Goal: Task Accomplishment & Management: Manage account settings

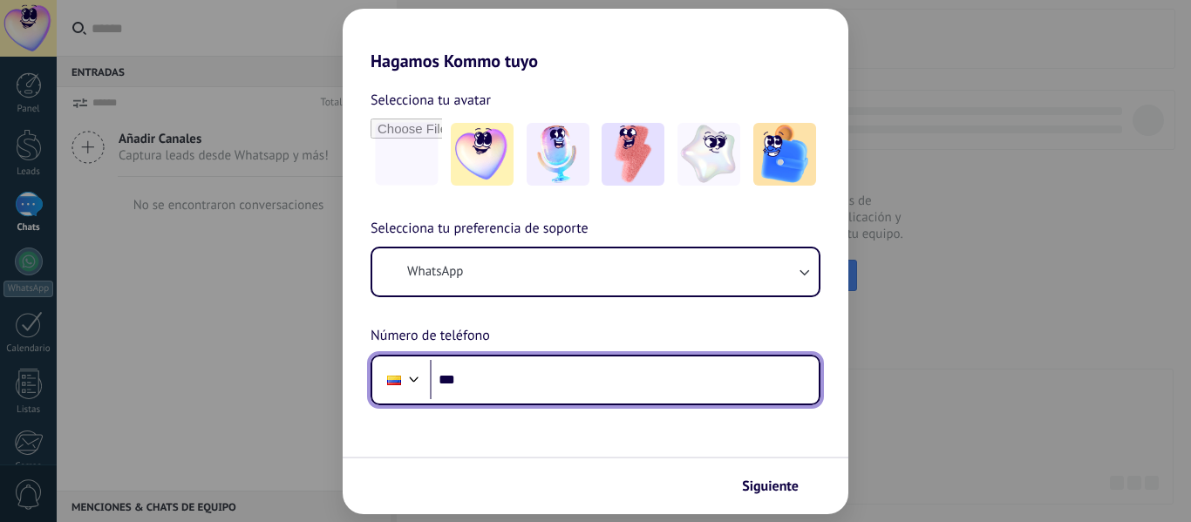
click at [568, 388] on input "***" at bounding box center [624, 380] width 389 height 40
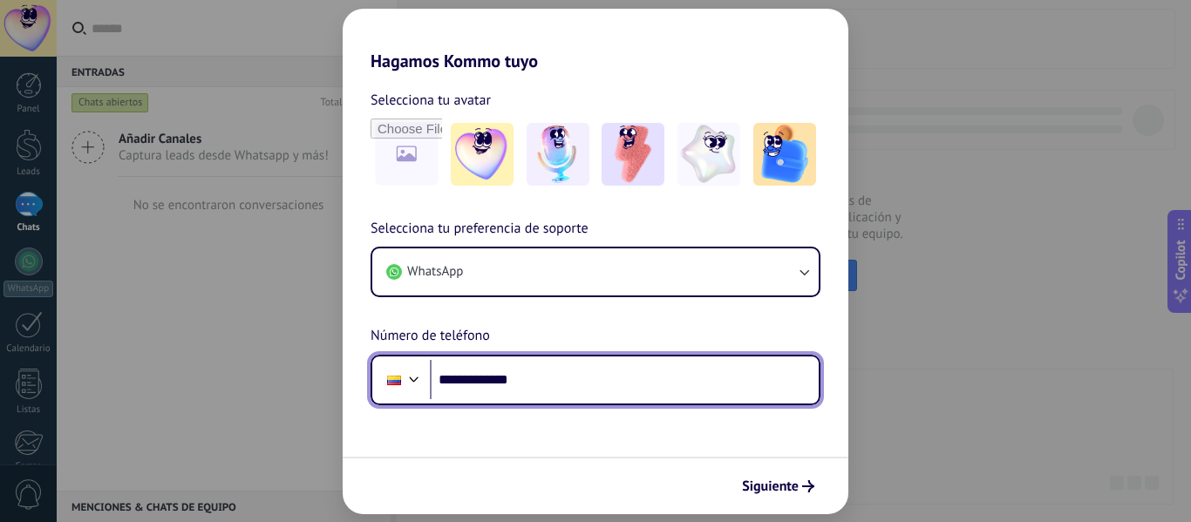
click at [553, 388] on input "**********" at bounding box center [624, 380] width 389 height 40
type input "**********"
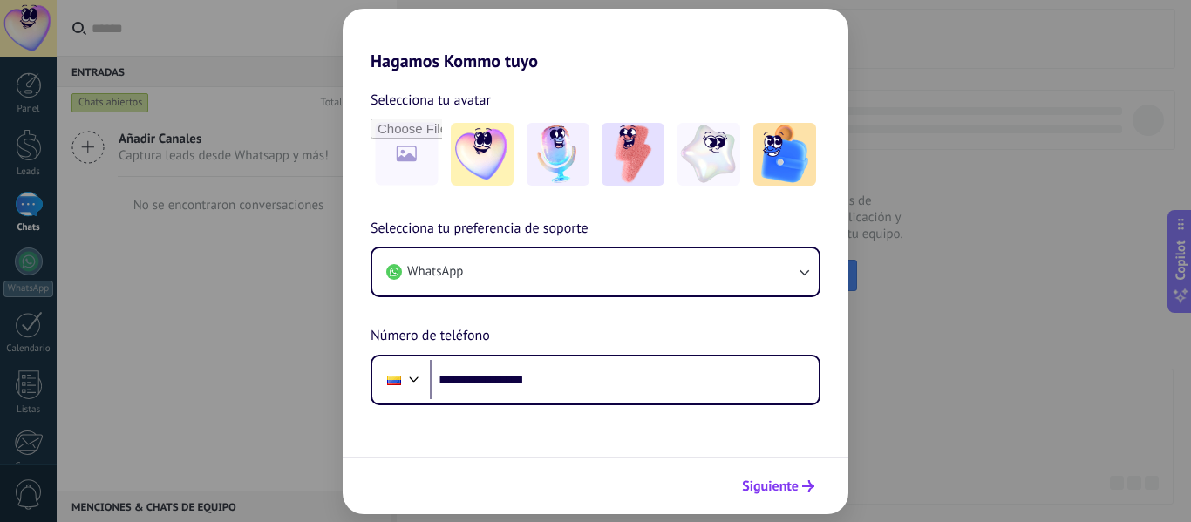
click at [807, 488] on icon "submit" at bounding box center [808, 487] width 12 height 12
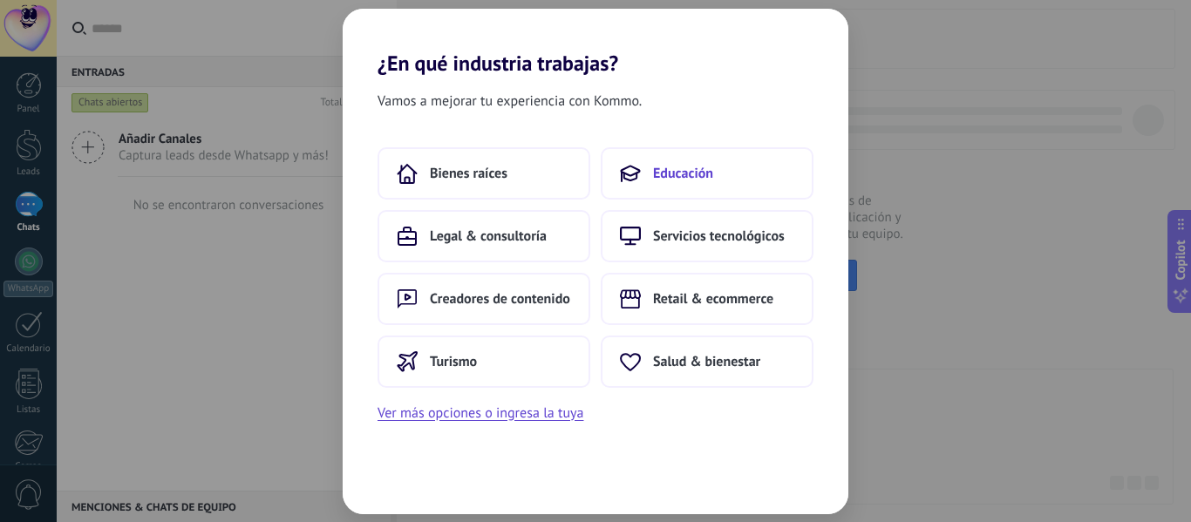
click at [705, 179] on span "Educación" at bounding box center [683, 173] width 60 height 17
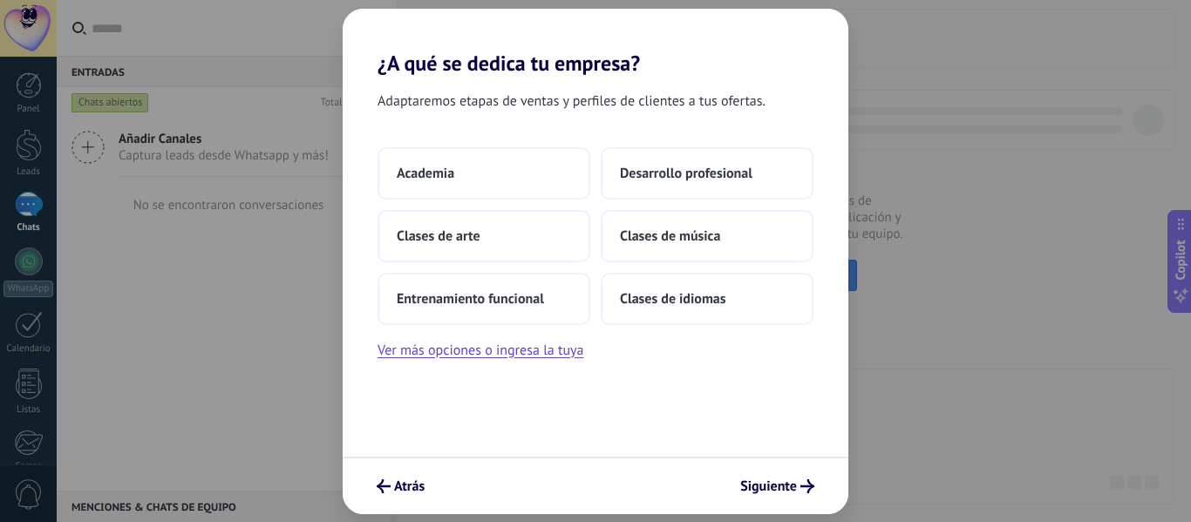
click at [705, 179] on span "Desarrollo profesional" at bounding box center [686, 173] width 133 height 17
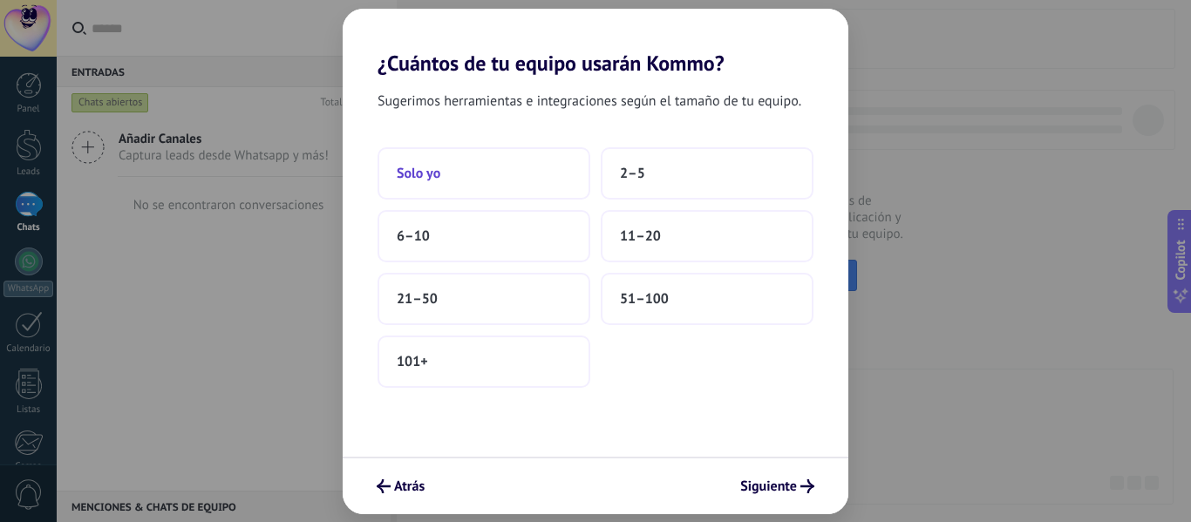
click at [488, 160] on button "Solo yo" at bounding box center [484, 173] width 213 height 52
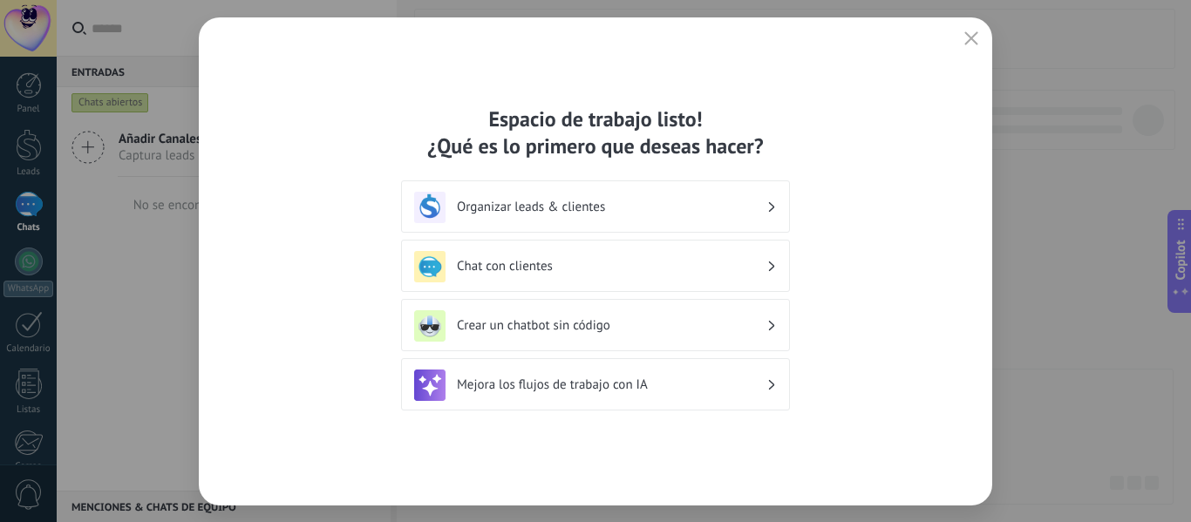
click at [613, 198] on div "Organizar leads & clientes" at bounding box center [595, 207] width 363 height 31
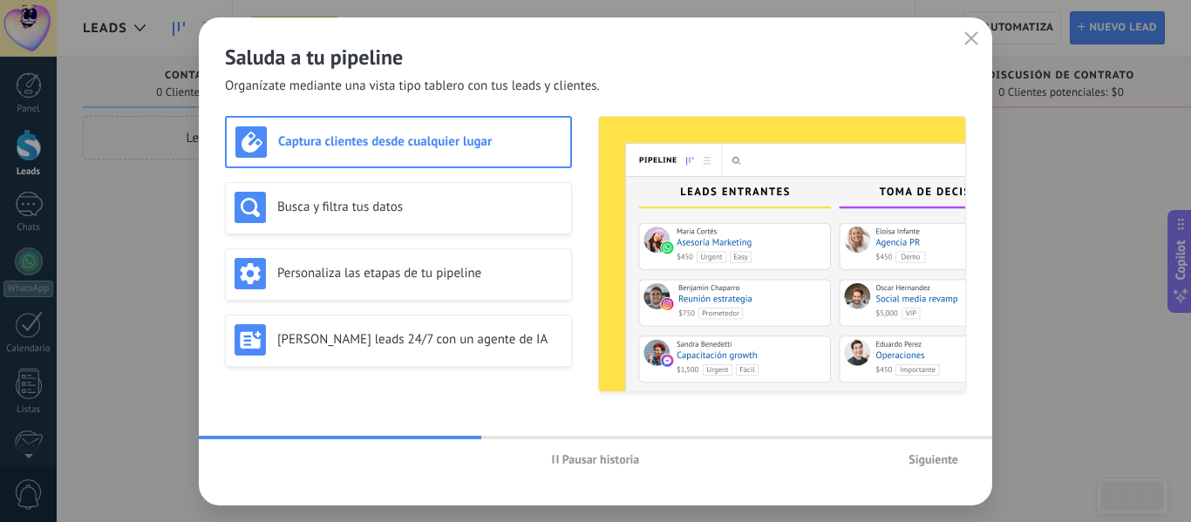
click at [459, 142] on h3 "Captura clientes desde cualquier lugar" at bounding box center [419, 141] width 283 height 17
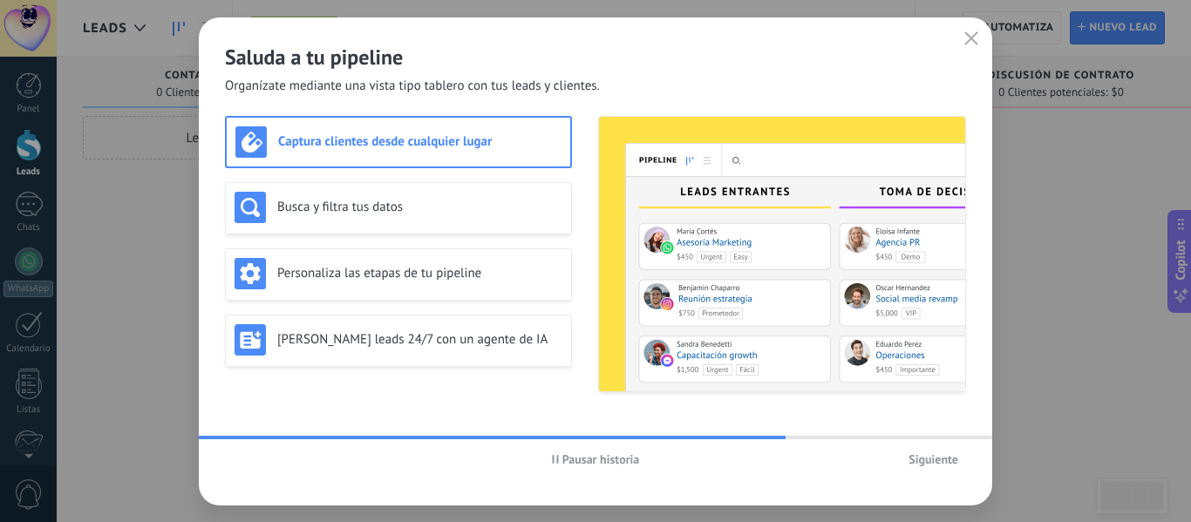
click at [516, 133] on h3 "Captura clientes desde cualquier lugar" at bounding box center [419, 141] width 283 height 17
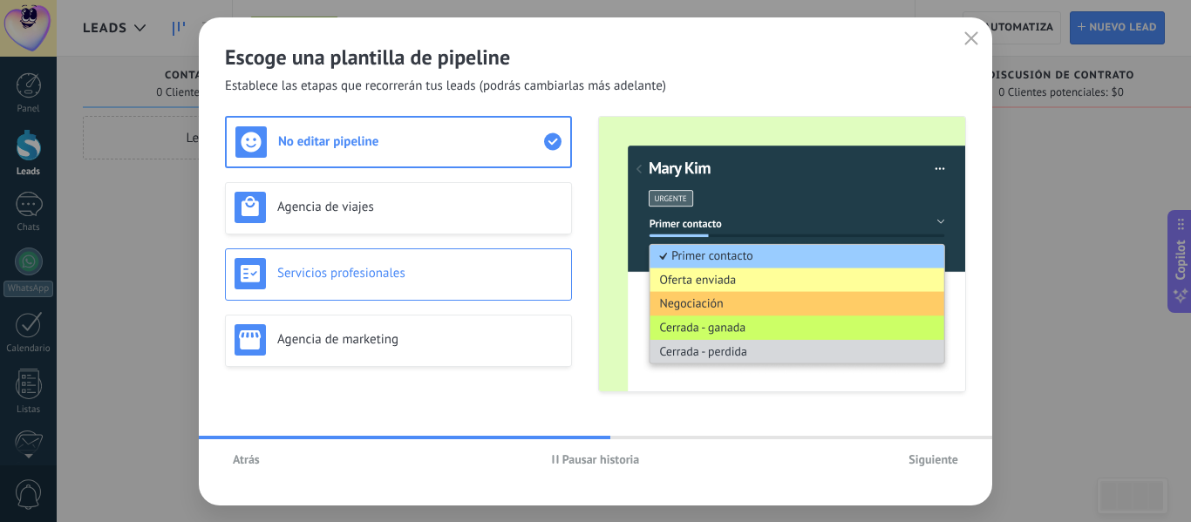
click at [439, 280] on h3 "Servicios profesionales" at bounding box center [419, 273] width 285 height 17
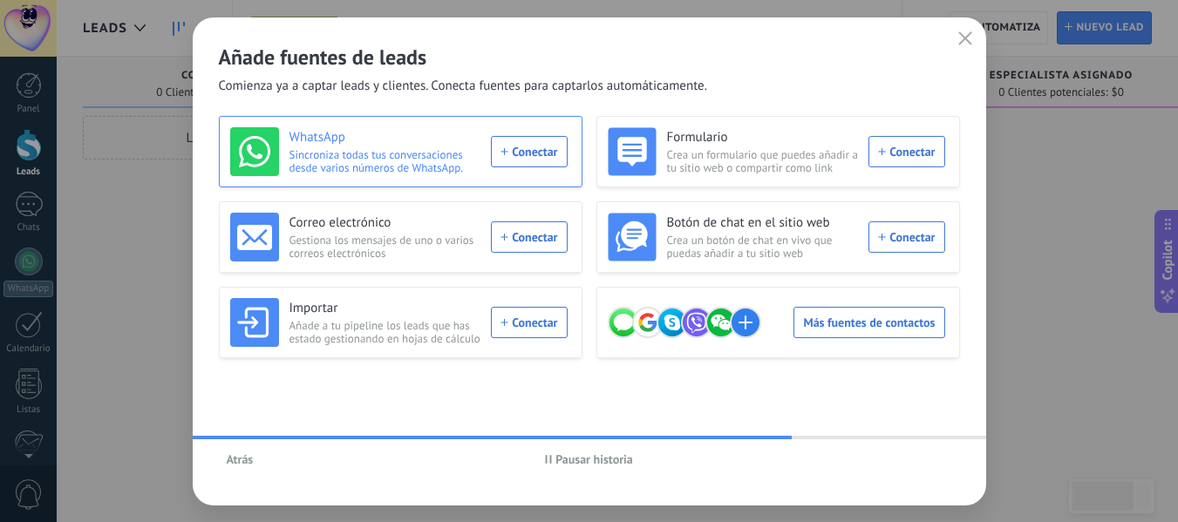
click at [472, 155] on span "Sincroniza todas tus conversaciones desde varios números de WhatsApp." at bounding box center [386, 161] width 192 height 26
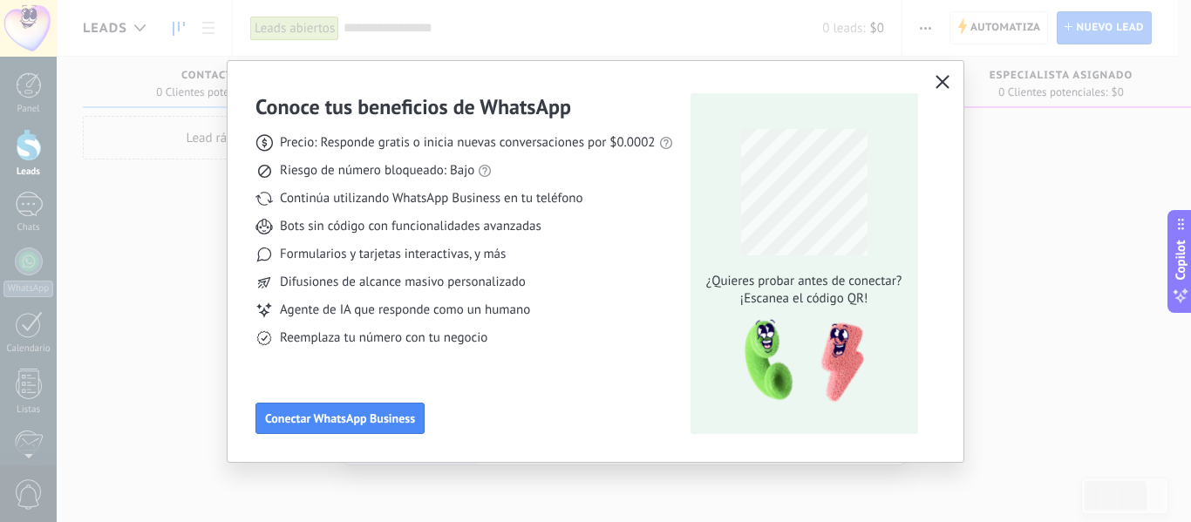
click at [940, 82] on icon "button" at bounding box center [943, 82] width 14 height 14
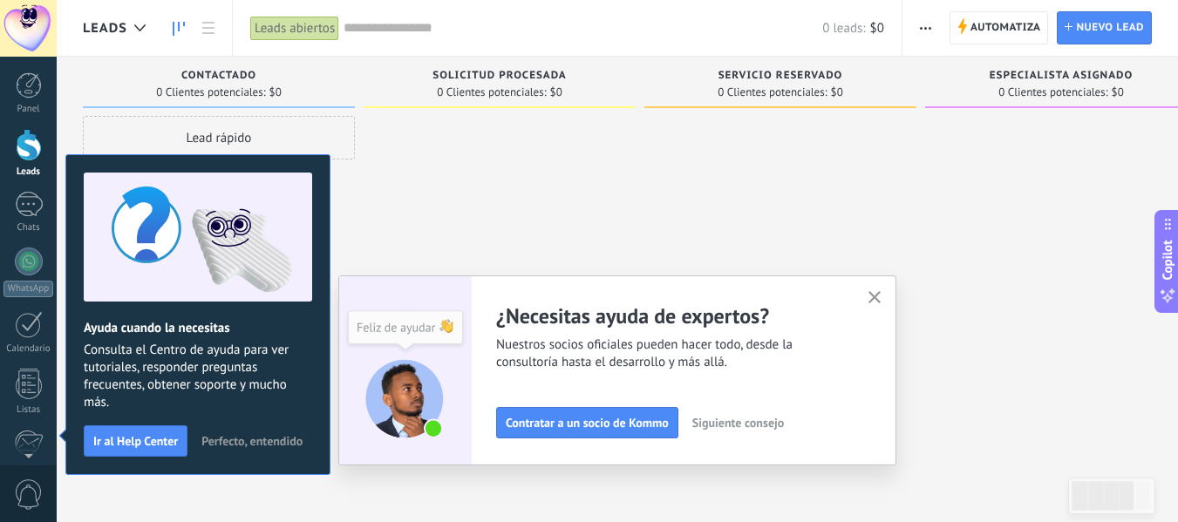
click at [513, 248] on div at bounding box center [500, 263] width 272 height 295
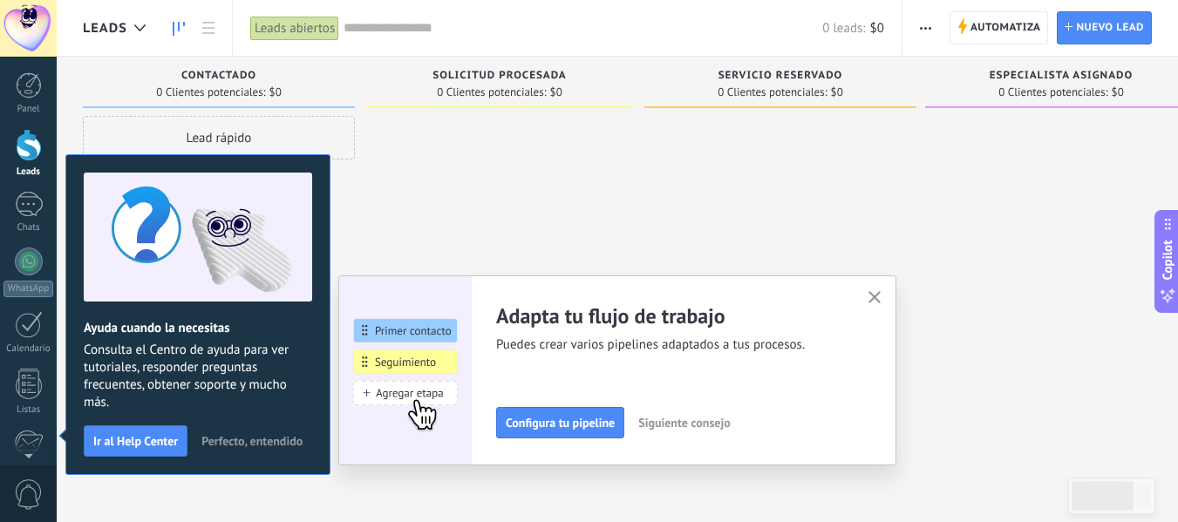
click at [278, 437] on span "Perfecto, entendido" at bounding box center [251, 441] width 101 height 12
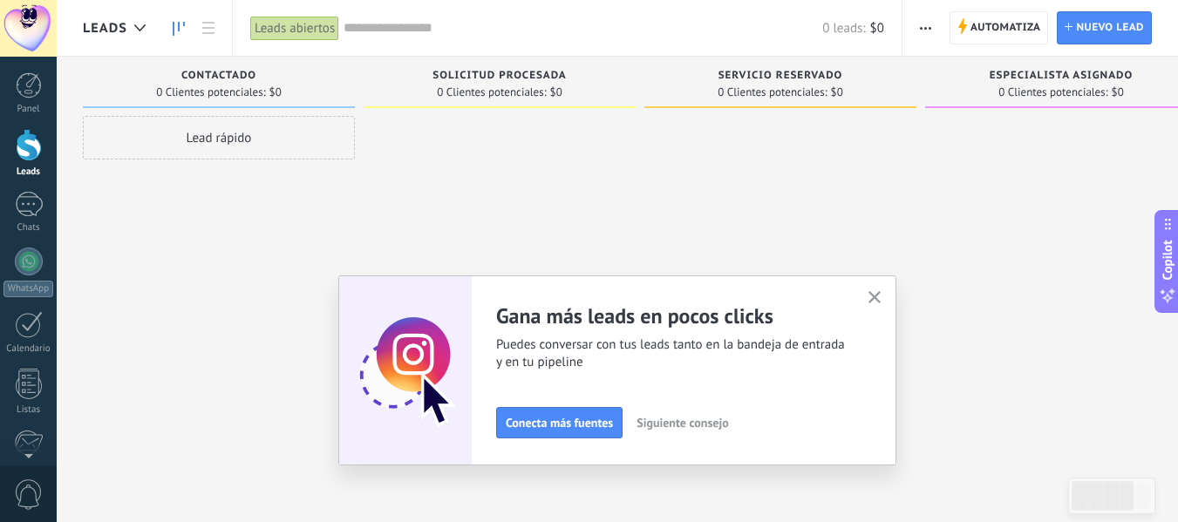
click at [882, 295] on icon "button" at bounding box center [875, 297] width 13 height 13
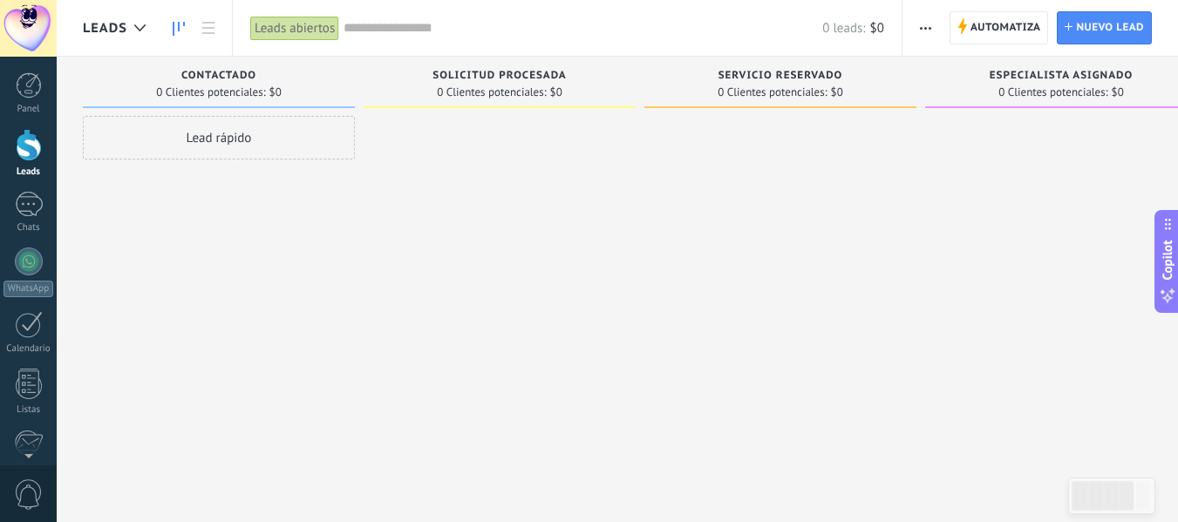
click at [256, 75] on span "Contactado" at bounding box center [218, 76] width 75 height 12
click at [248, 87] on span "0 Clientes potenciales:" at bounding box center [210, 92] width 109 height 10
click at [295, 87] on div "0 Clientes potenciales: $0" at bounding box center [219, 92] width 255 height 15
click at [273, 88] on span "$0" at bounding box center [276, 92] width 12 height 10
click at [190, 70] on span "Contactado" at bounding box center [218, 76] width 75 height 12
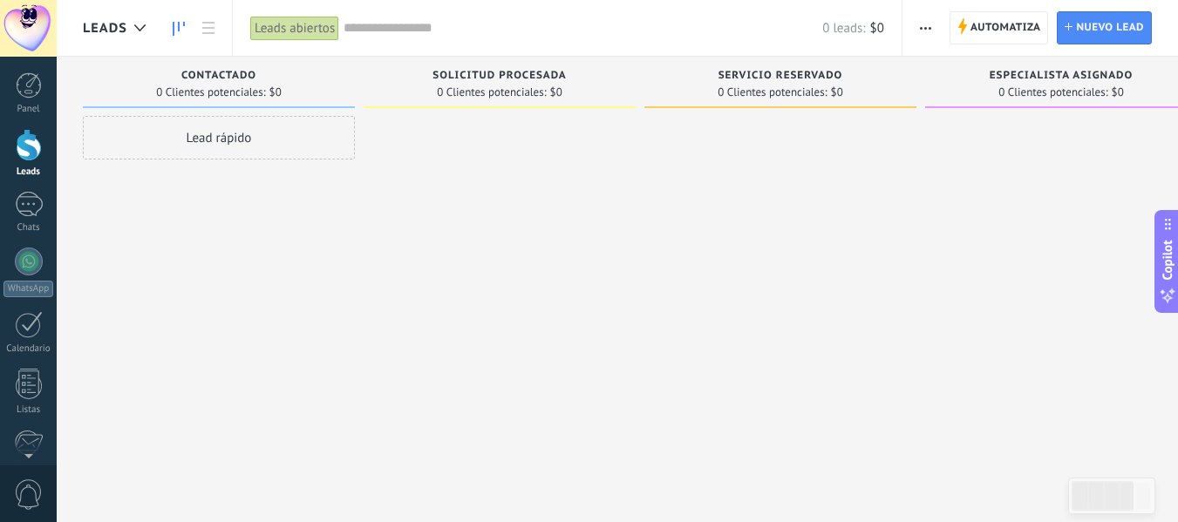
click at [539, 91] on span "0 Clientes potenciales:" at bounding box center [491, 92] width 109 height 10
click at [345, 105] on div "Contactado 0 Clientes potenciales: $0" at bounding box center [219, 82] width 272 height 51
click at [343, 105] on div "Contactado 0 Clientes potenciales: $0" at bounding box center [219, 82] width 272 height 51
click at [249, 89] on span "0 Clientes potenciales:" at bounding box center [210, 92] width 109 height 10
click at [181, 81] on span "Contactado" at bounding box center [218, 76] width 75 height 12
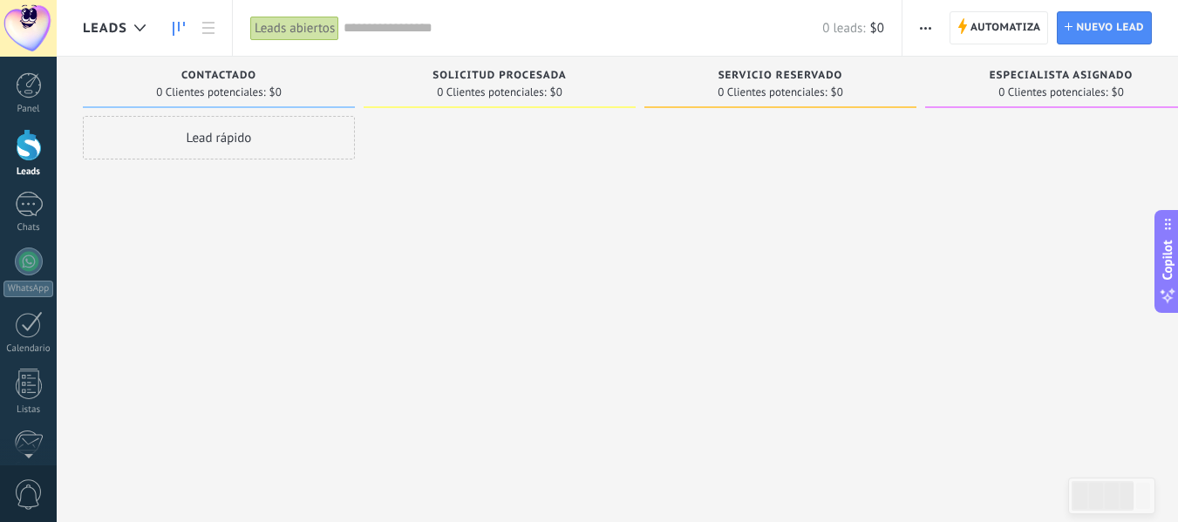
click at [346, 95] on div "Contactado 0 Clientes potenciales: $0" at bounding box center [219, 82] width 272 height 51
click at [228, 79] on span "Contactado" at bounding box center [218, 76] width 75 height 12
click at [290, 72] on div "Contactado" at bounding box center [219, 77] width 255 height 15
click at [341, 103] on div "Contactado 0 Clientes potenciales: $0" at bounding box center [219, 82] width 272 height 51
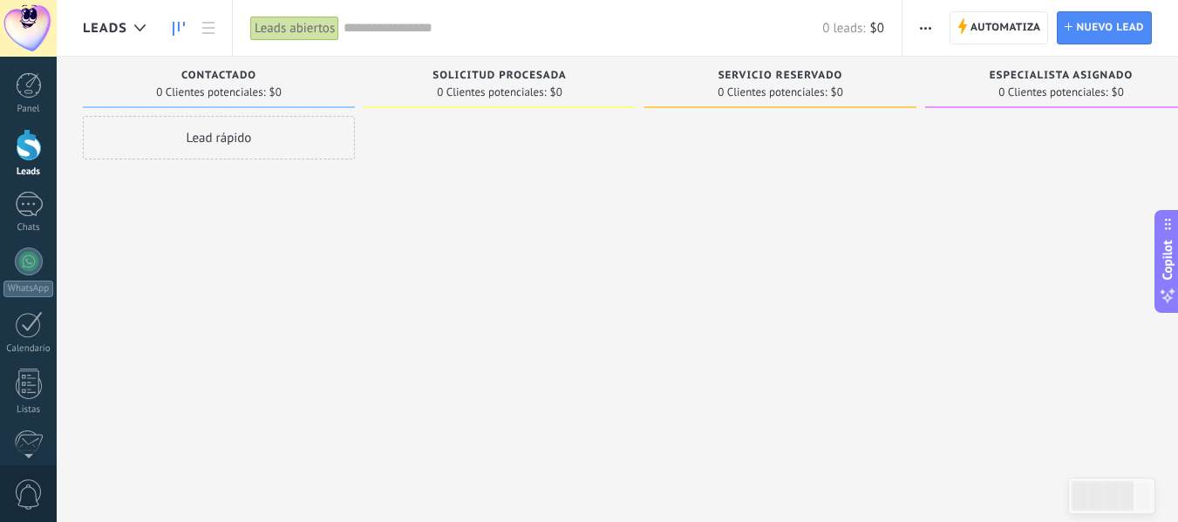
click at [248, 74] on span "Contactado" at bounding box center [218, 76] width 75 height 12
click at [263, 131] on div "Lead rápido" at bounding box center [219, 138] width 272 height 44
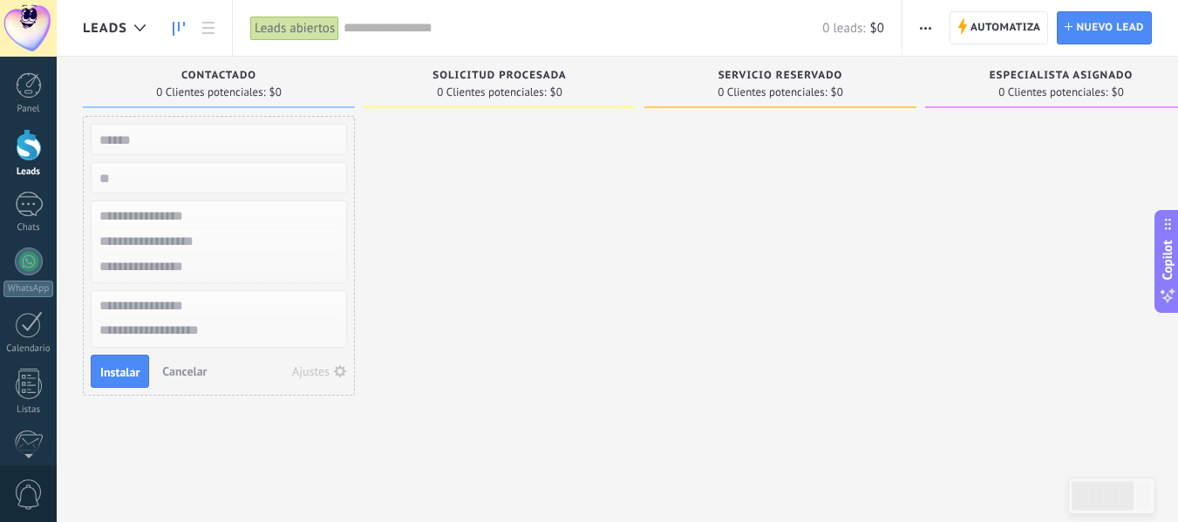
click at [299, 73] on div "Contactado" at bounding box center [219, 77] width 255 height 15
click at [351, 106] on span at bounding box center [219, 107] width 272 height 2
click at [272, 80] on div "Contactado" at bounding box center [219, 77] width 255 height 15
click at [236, 80] on span "Contactado" at bounding box center [218, 76] width 75 height 12
drag, startPoint x: 236, startPoint y: 80, endPoint x: 470, endPoint y: 63, distance: 234.4
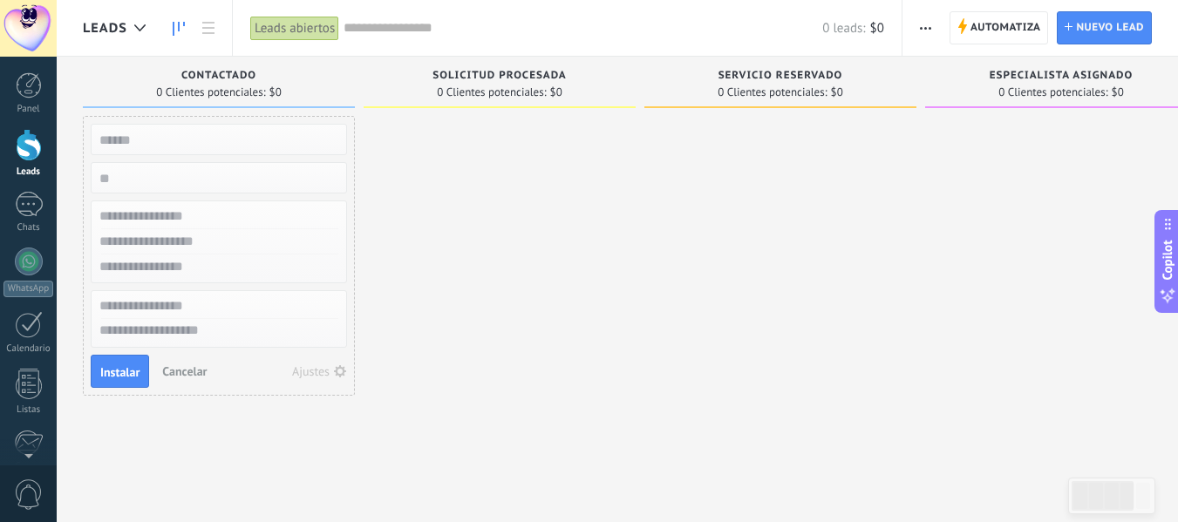
click at [470, 63] on div "Solicitud procesada 0 Clientes potenciales: $0" at bounding box center [500, 82] width 272 height 51
click at [1004, 34] on span "Automatiza" at bounding box center [1006, 27] width 71 height 31
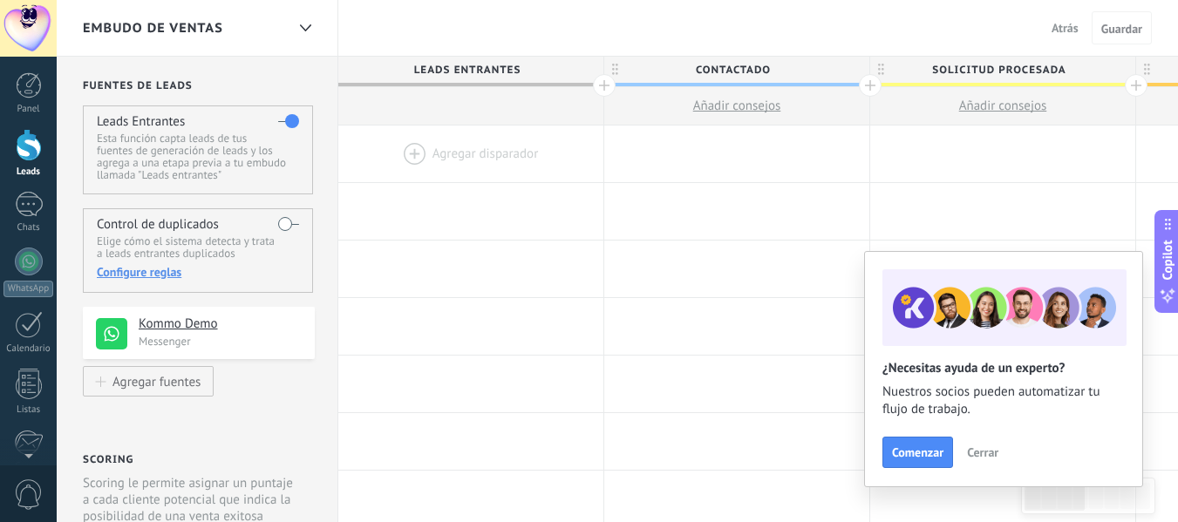
click at [568, 63] on span "Leads Entrantes" at bounding box center [466, 70] width 256 height 27
click at [594, 84] on div at bounding box center [604, 85] width 23 height 23
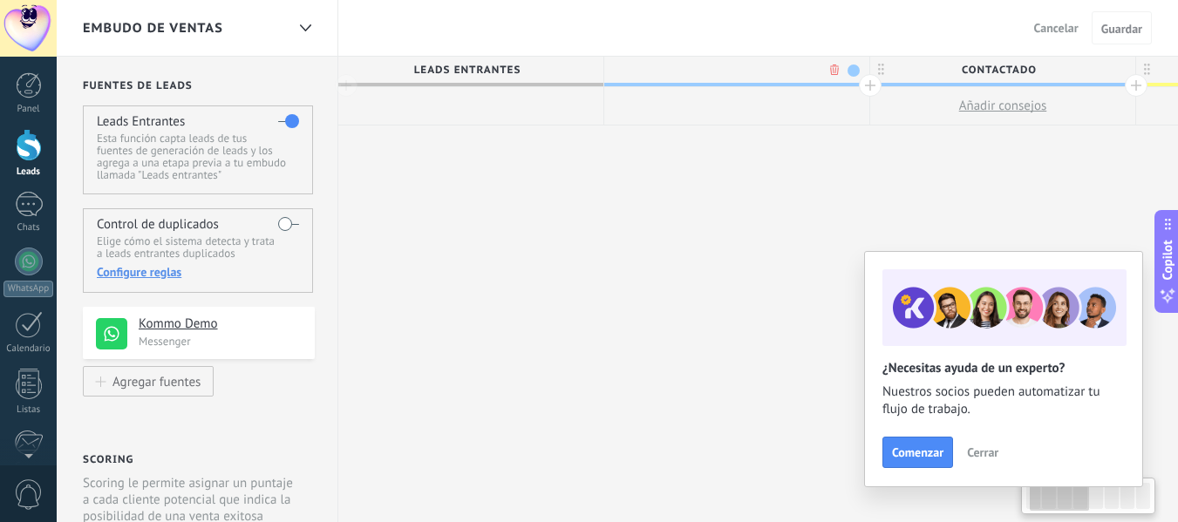
scroll to position [0, 129]
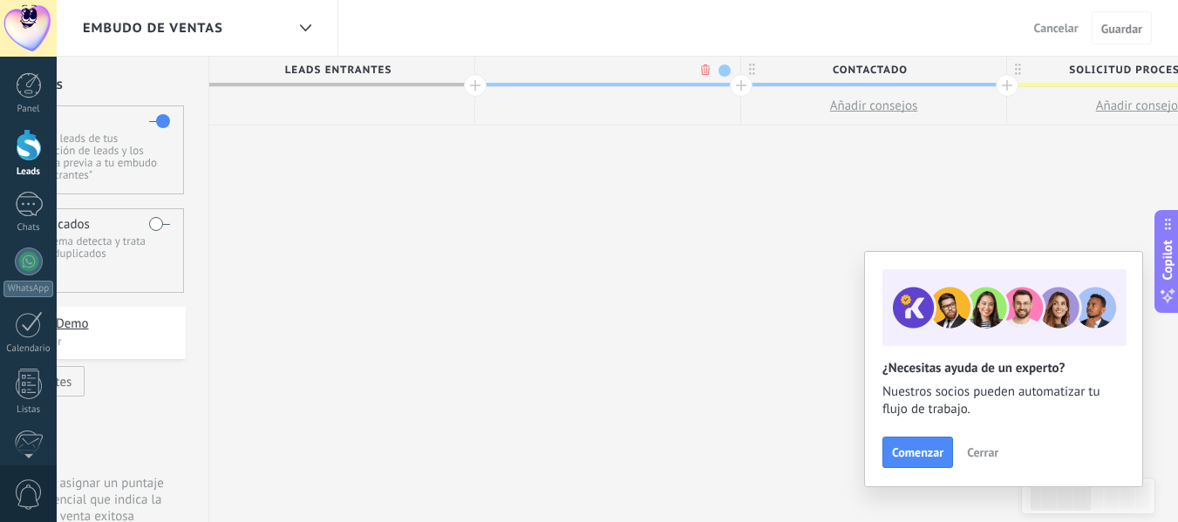
click at [472, 84] on div at bounding box center [475, 85] width 23 height 23
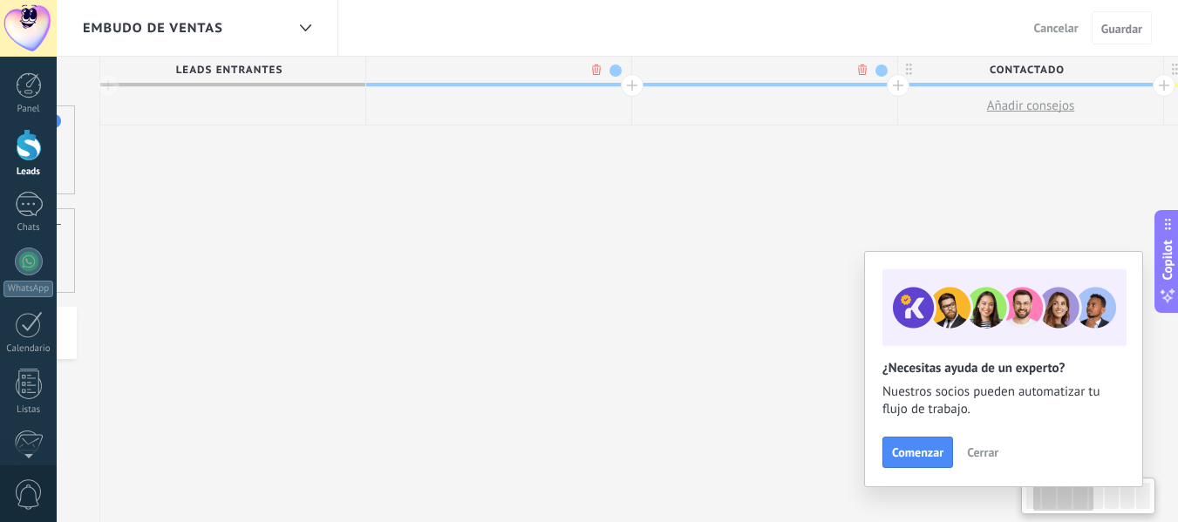
scroll to position [0, 258]
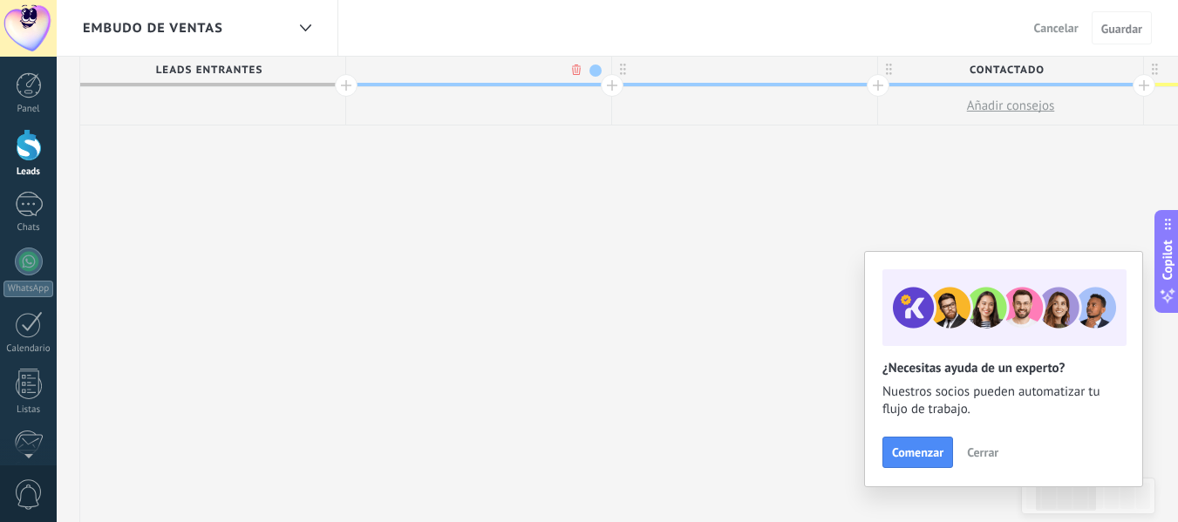
click at [280, 74] on span "Leads Entrantes" at bounding box center [208, 70] width 256 height 27
click at [284, 65] on span "Leads Entrantes" at bounding box center [208, 70] width 256 height 27
click at [257, 67] on span "Leads Entrantes" at bounding box center [208, 70] width 256 height 27
click at [274, 70] on span "Leads Entrantes" at bounding box center [207, 70] width 256 height 27
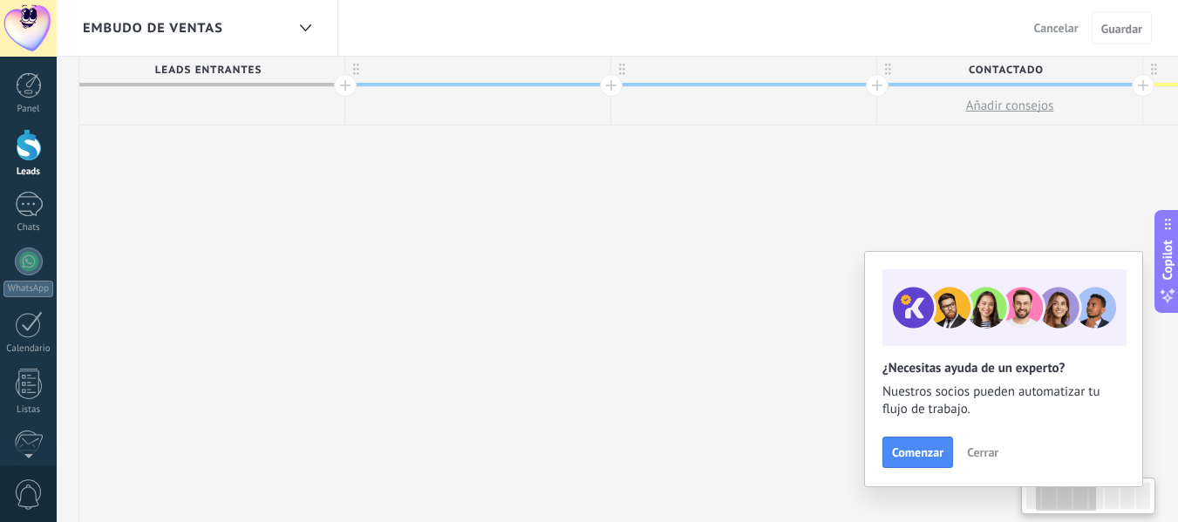
click at [274, 70] on span "Leads Entrantes" at bounding box center [207, 70] width 256 height 27
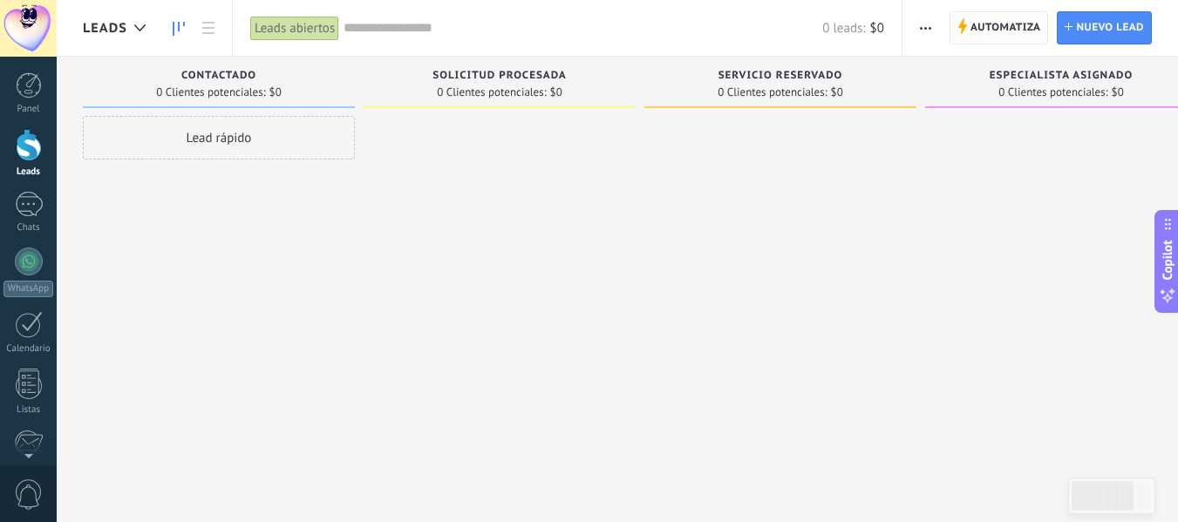
click at [1010, 24] on span "Automatiza" at bounding box center [1006, 27] width 71 height 31
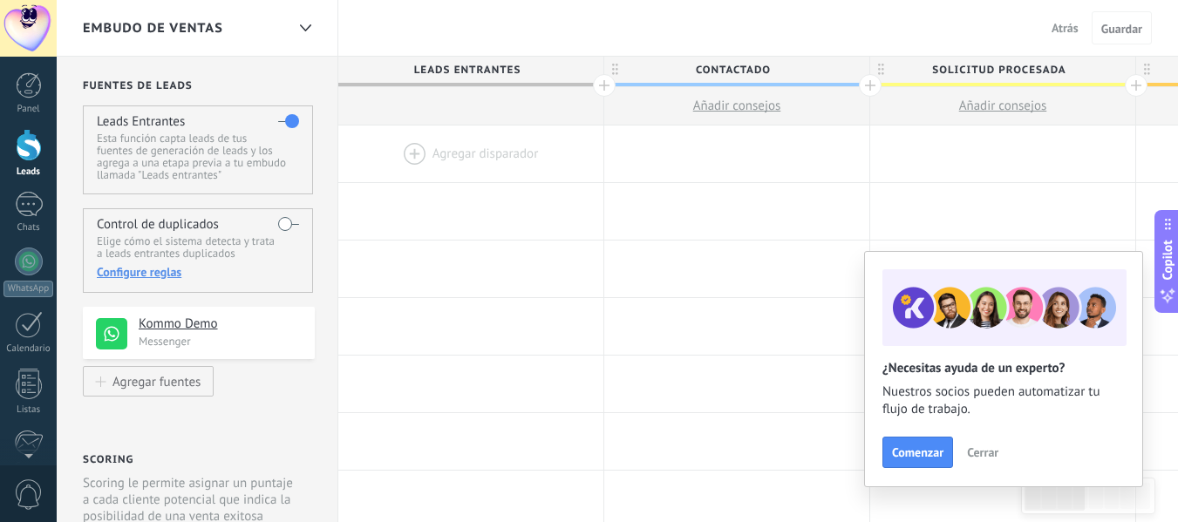
click at [562, 61] on span "Leads Entrantes" at bounding box center [466, 70] width 256 height 27
click at [579, 68] on span "Leads Entrantes" at bounding box center [466, 70] width 256 height 27
click at [604, 90] on div at bounding box center [604, 85] width 23 height 23
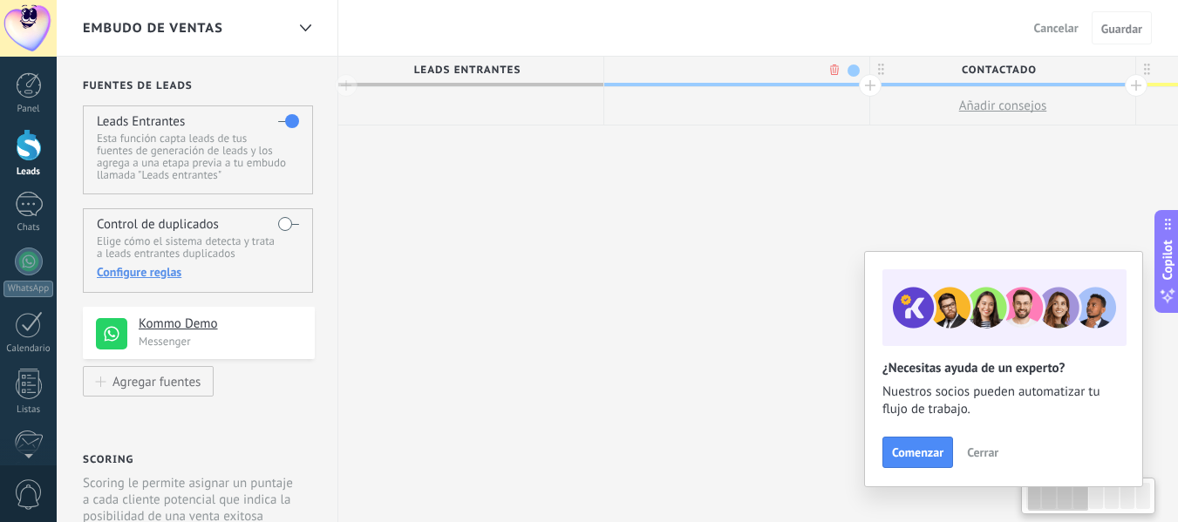
scroll to position [0, 129]
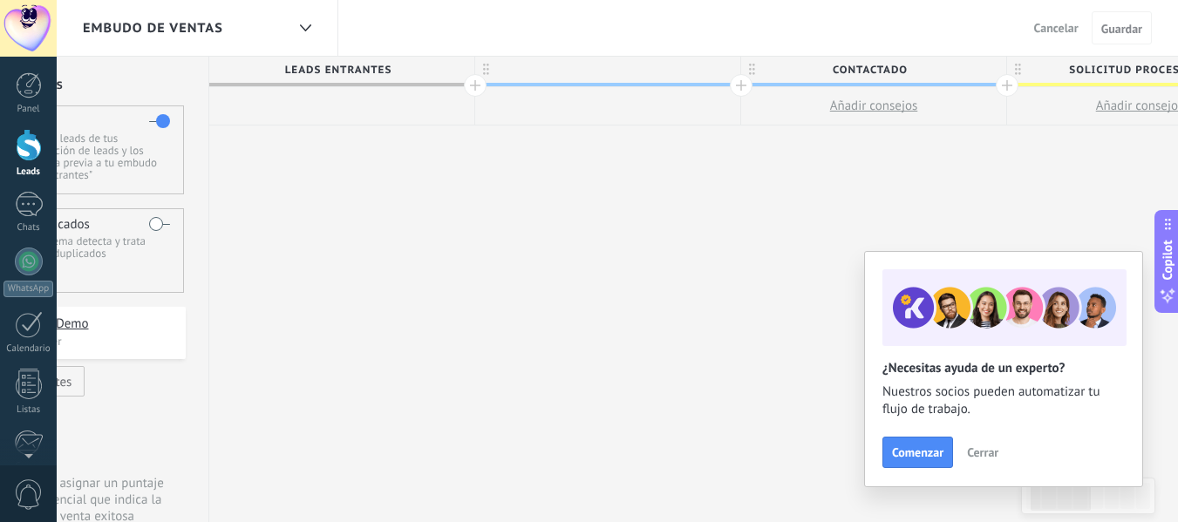
click at [372, 62] on span "Leads Entrantes" at bounding box center [337, 70] width 256 height 27
click at [379, 66] on span "Leads Entrantes" at bounding box center [337, 70] width 256 height 27
drag, startPoint x: 567, startPoint y: 71, endPoint x: 553, endPoint y: 65, distance: 14.9
click at [553, 65] on div at bounding box center [607, 70] width 265 height 26
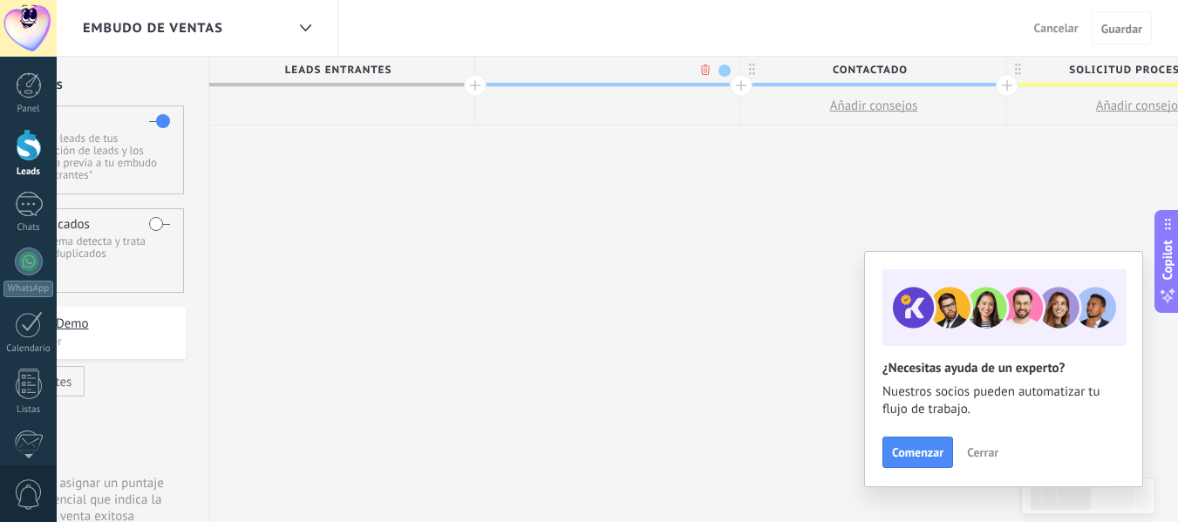
click at [553, 65] on input "text" at bounding box center [603, 70] width 231 height 26
type input "**********"
drag, startPoint x: 410, startPoint y: 74, endPoint x: 395, endPoint y: 67, distance: 16.4
click at [395, 67] on span "Leads Entrantes" at bounding box center [337, 70] width 256 height 27
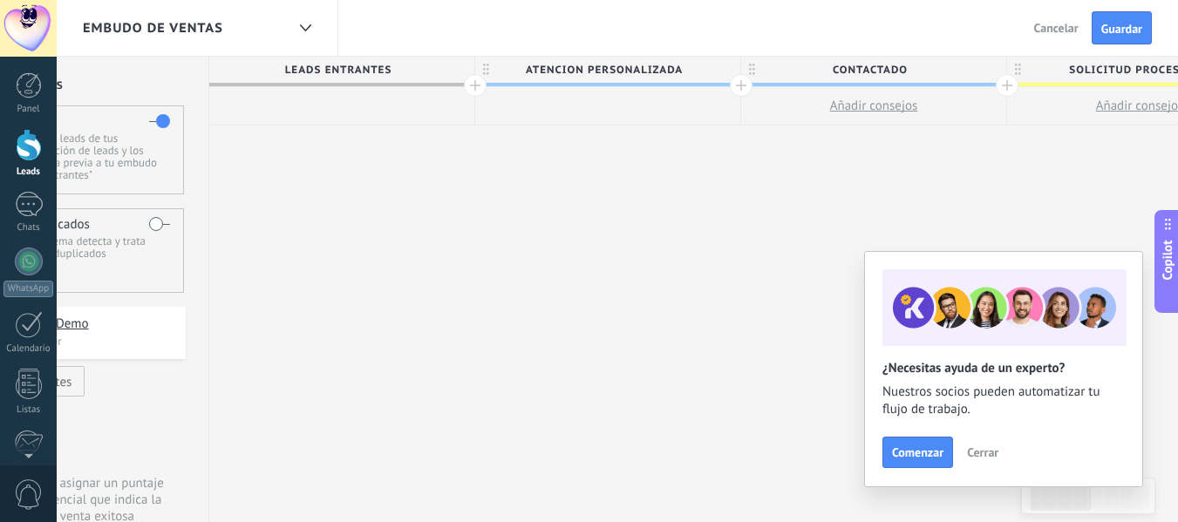
click at [395, 67] on span "Leads Entrantes" at bounding box center [337, 70] width 256 height 27
click at [432, 65] on span "Leads Entrantes" at bounding box center [337, 70] width 256 height 27
click at [488, 69] on use at bounding box center [486, 69] width 6 height 11
click at [726, 68] on span at bounding box center [725, 71] width 12 height 12
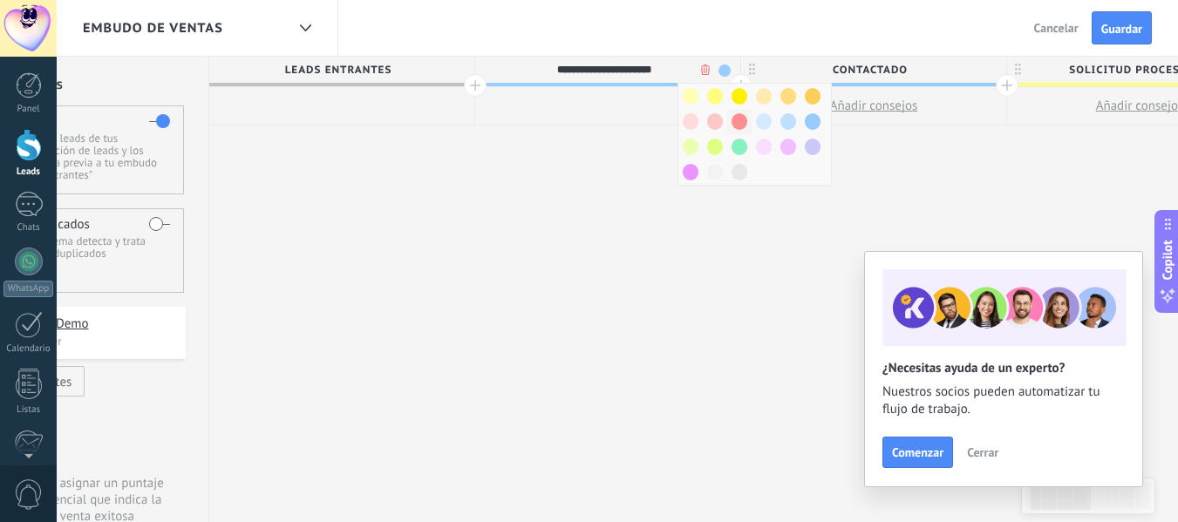
click at [738, 121] on span at bounding box center [740, 121] width 16 height 17
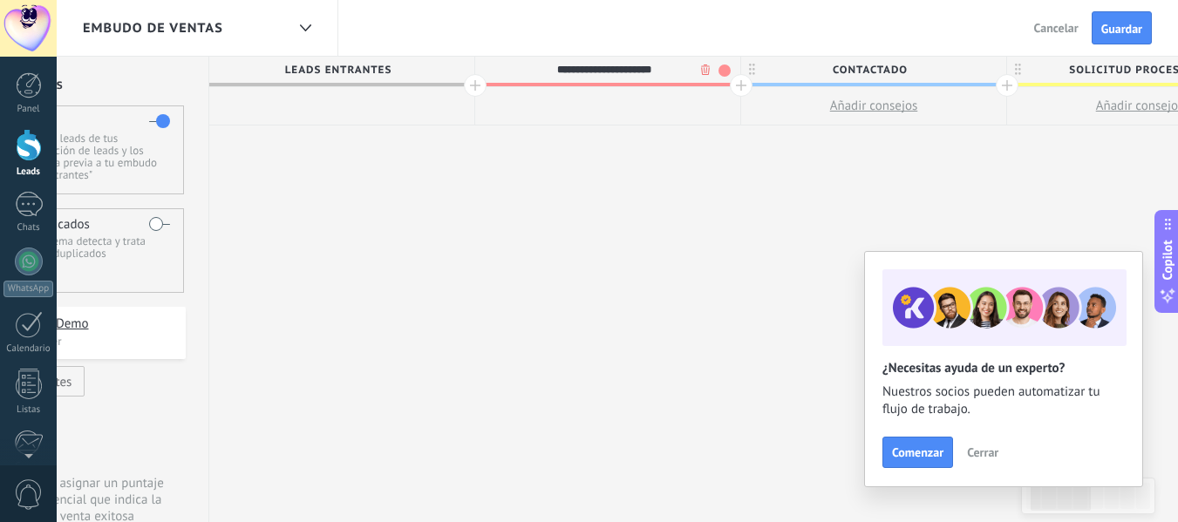
click at [428, 65] on span "Leads Entrantes" at bounding box center [337, 70] width 256 height 27
click at [527, 7] on div "Embudo de ventas Atrás Cancelar Guardar" at bounding box center [618, 28] width 1122 height 57
click at [437, 73] on span "Leads Entrantes" at bounding box center [337, 70] width 256 height 27
click at [408, 68] on span "Leads Entrantes" at bounding box center [337, 70] width 256 height 27
click at [27, 146] on div at bounding box center [29, 145] width 26 height 32
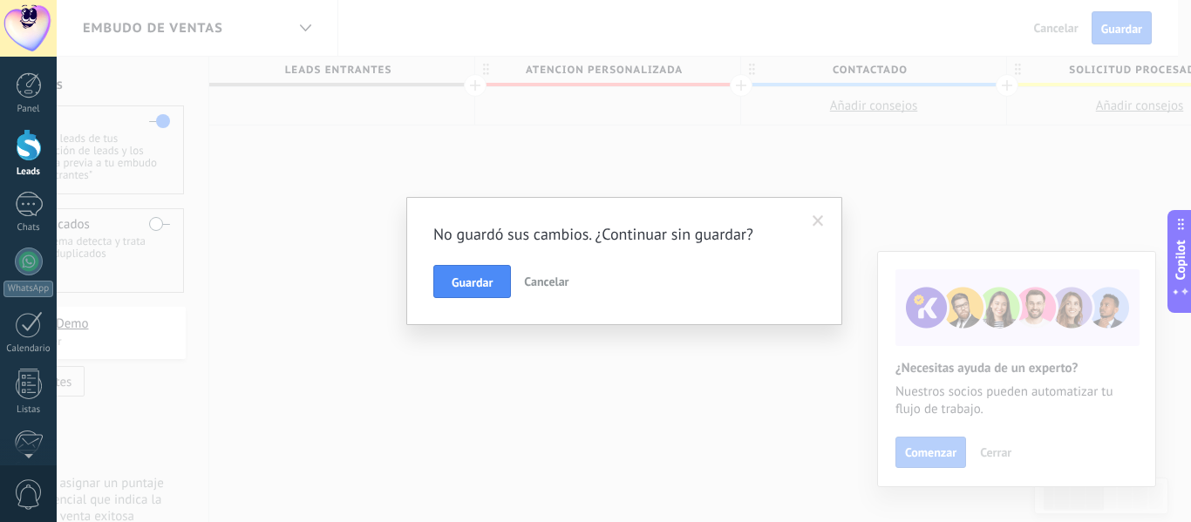
click at [815, 219] on span at bounding box center [818, 221] width 11 height 12
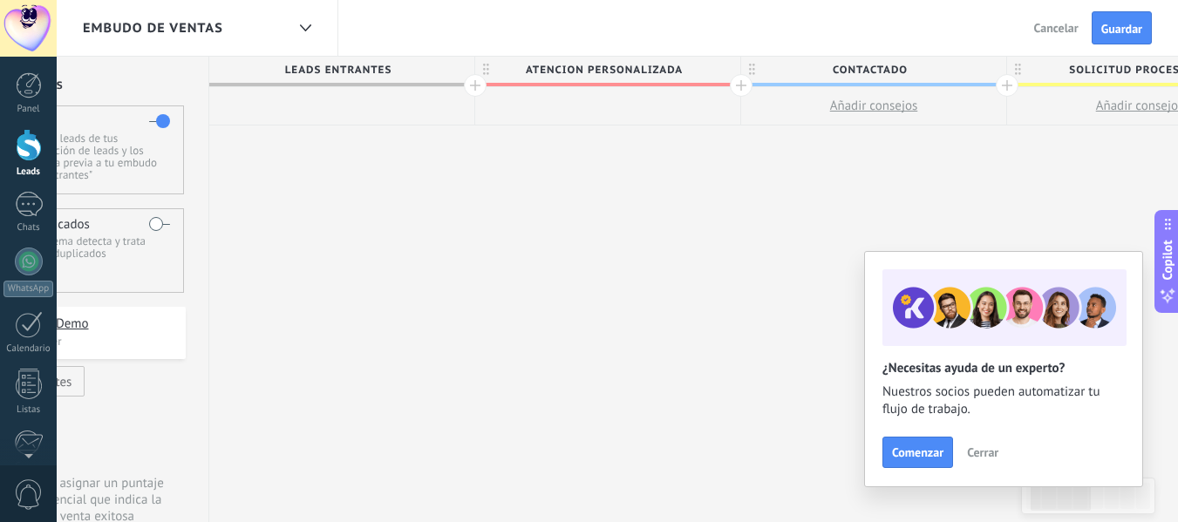
click at [18, 152] on div at bounding box center [29, 145] width 26 height 32
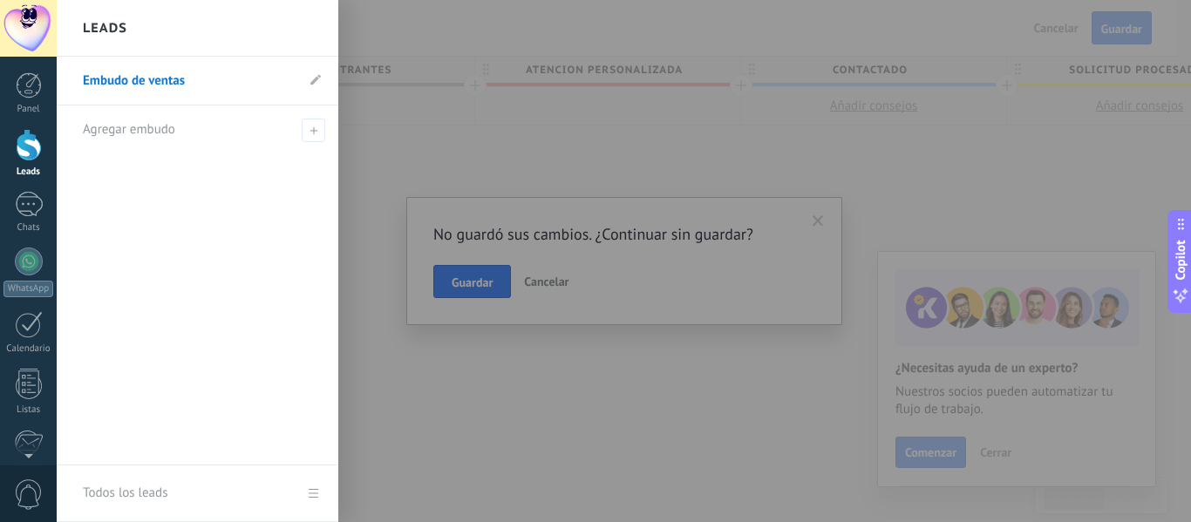
click at [19, 140] on div at bounding box center [29, 145] width 26 height 32
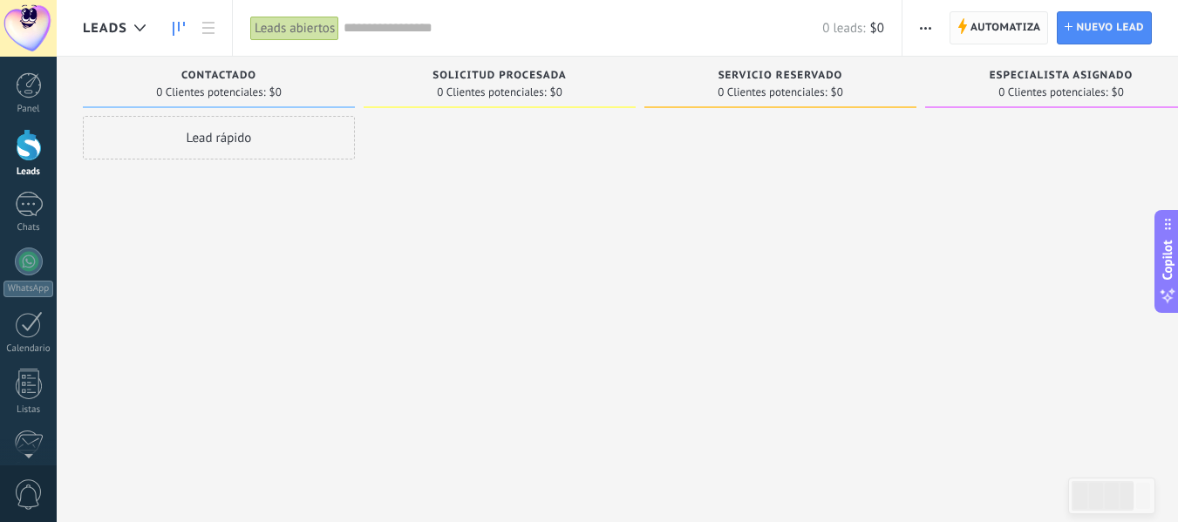
click at [995, 25] on span "Automatiza" at bounding box center [1006, 27] width 71 height 31
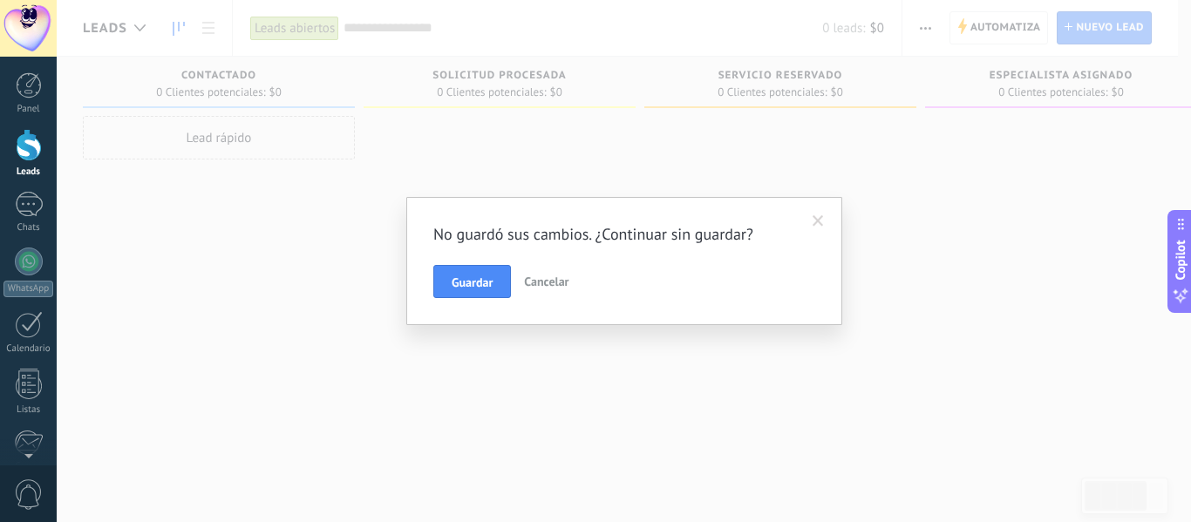
click at [552, 275] on span "Cancelar" at bounding box center [546, 282] width 44 height 16
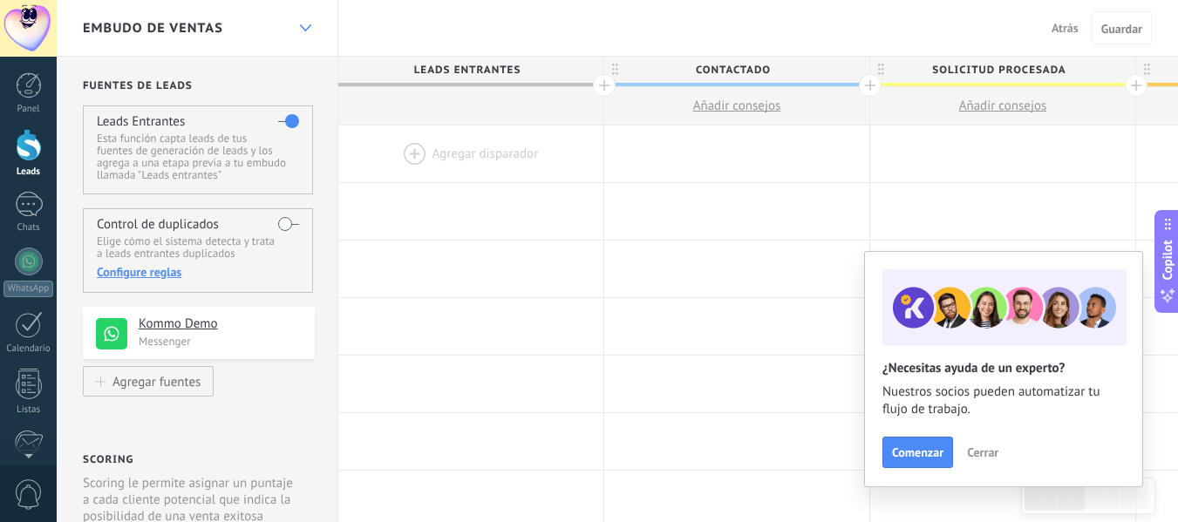
click at [301, 26] on use at bounding box center [304, 27] width 11 height 7
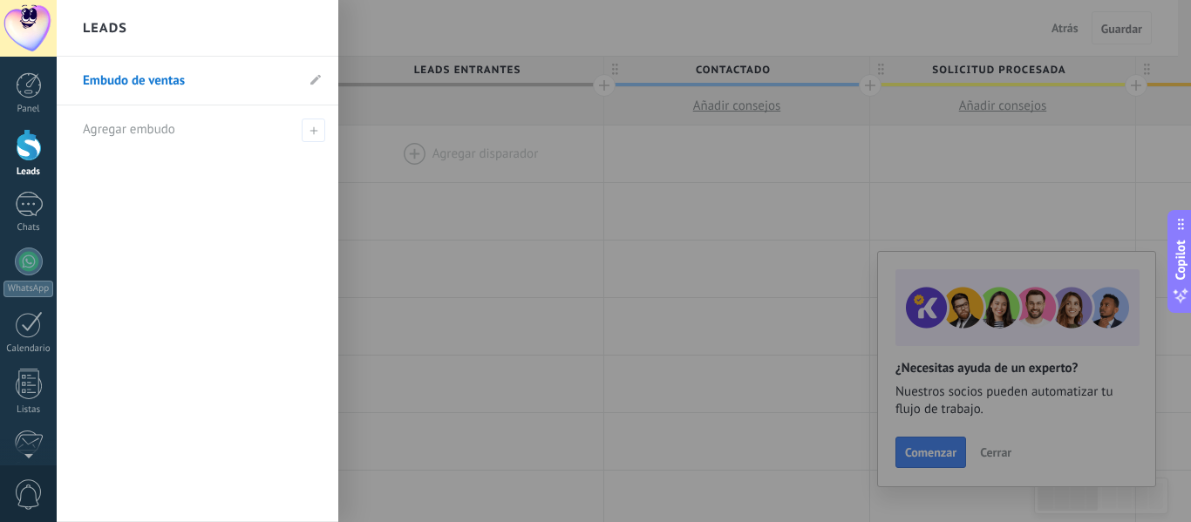
click at [301, 26] on div "Leads" at bounding box center [198, 28] width 282 height 57
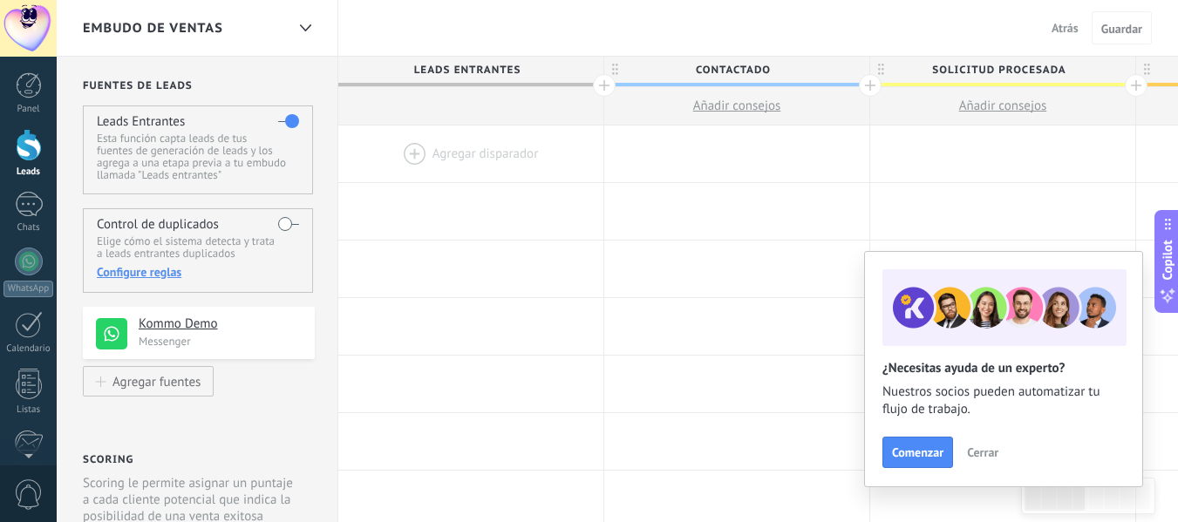
drag, startPoint x: 903, startPoint y: 46, endPoint x: 750, endPoint y: 21, distance: 154.7
click at [750, 21] on div "Embudo de ventas Atrás Cancelar Guardar" at bounding box center [618, 28] width 1122 height 57
drag, startPoint x: 991, startPoint y: 34, endPoint x: 850, endPoint y: 28, distance: 141.4
click at [850, 28] on div "Embudo de ventas Atrás Cancelar Guardar" at bounding box center [618, 28] width 1122 height 57
click at [301, 20] on div at bounding box center [305, 28] width 30 height 34
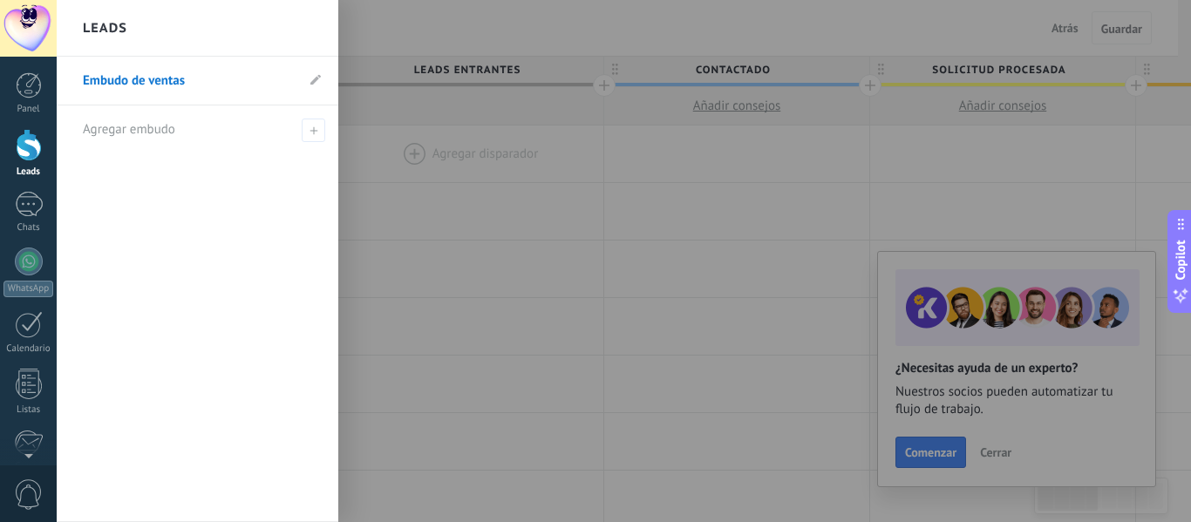
click at [301, 20] on div "Leads" at bounding box center [198, 28] width 282 height 57
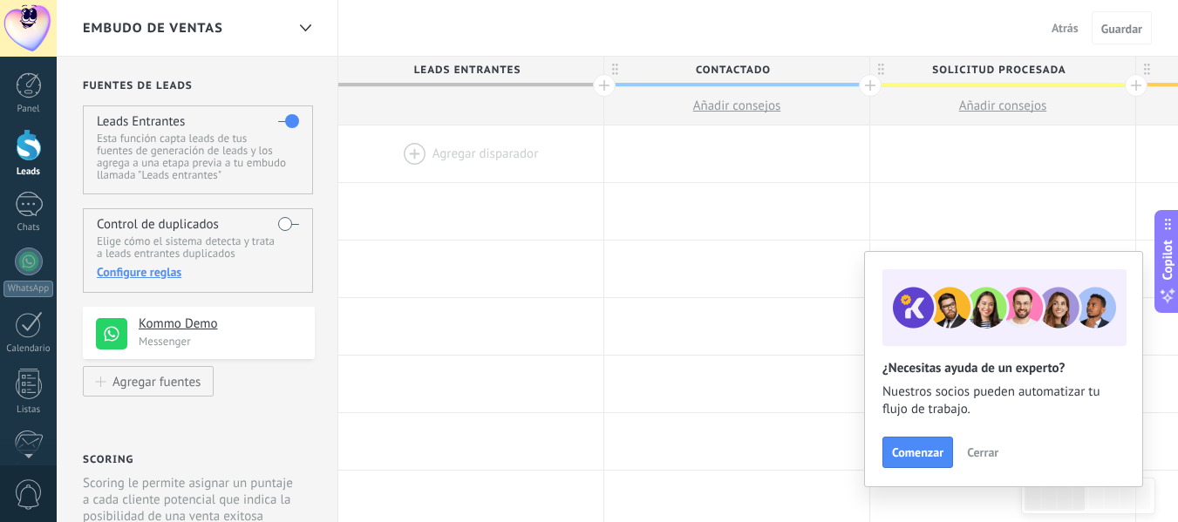
drag, startPoint x: 1170, startPoint y: 46, endPoint x: 1111, endPoint y: 52, distance: 59.6
click at [1111, 52] on div "Atrás Cancelar Guardar" at bounding box center [1107, 28] width 142 height 56
click at [1160, 45] on div "Atrás Cancelar Guardar" at bounding box center [1107, 28] width 142 height 56
drag, startPoint x: 1156, startPoint y: 94, endPoint x: 964, endPoint y: 95, distance: 191.9
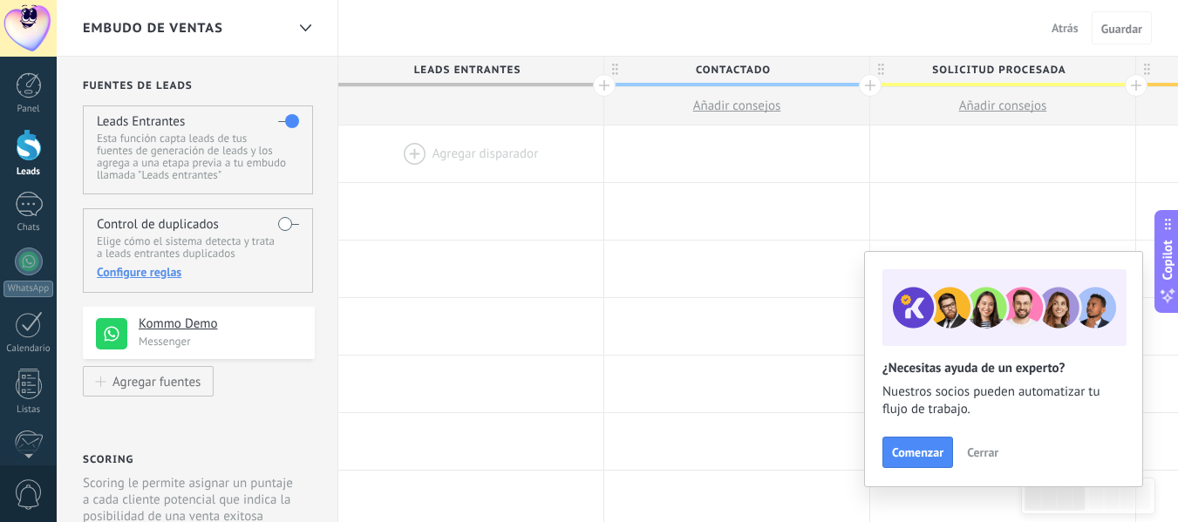
drag, startPoint x: 964, startPoint y: 27, endPoint x: 742, endPoint y: 45, distance: 222.3
click at [742, 45] on div "Embudo de ventas Atrás Cancelar Guardar" at bounding box center [618, 28] width 1122 height 57
drag, startPoint x: 972, startPoint y: 21, endPoint x: 816, endPoint y: 25, distance: 155.3
click at [816, 25] on div "Embudo de ventas Atrás Cancelar Guardar" at bounding box center [618, 28] width 1122 height 57
drag, startPoint x: 829, startPoint y: 31, endPoint x: 665, endPoint y: 25, distance: 163.2
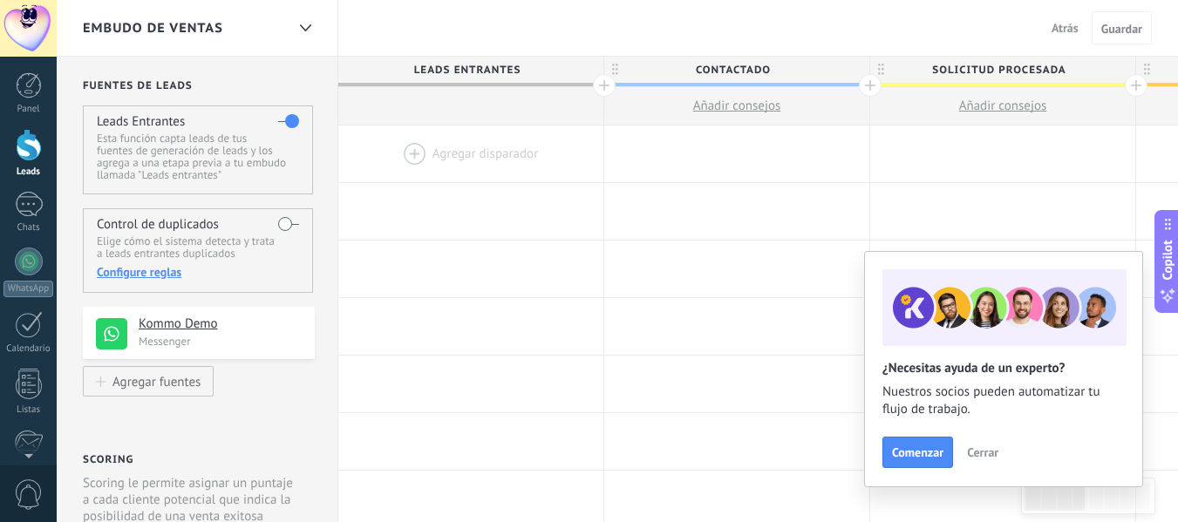
click at [665, 25] on div "Embudo de ventas Atrás Cancelar Guardar" at bounding box center [618, 28] width 1122 height 57
click at [972, 449] on span "Cerrar" at bounding box center [982, 453] width 31 height 12
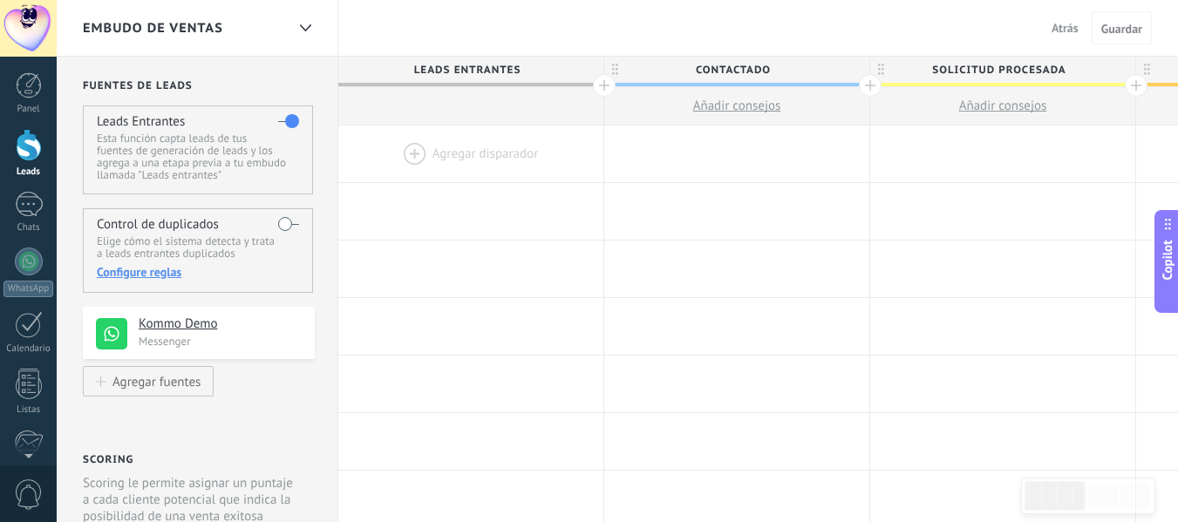
drag, startPoint x: 986, startPoint y: 37, endPoint x: 794, endPoint y: 49, distance: 193.1
click at [794, 49] on div "Embudo de ventas Atrás Cancelar Guardar" at bounding box center [618, 28] width 1122 height 57
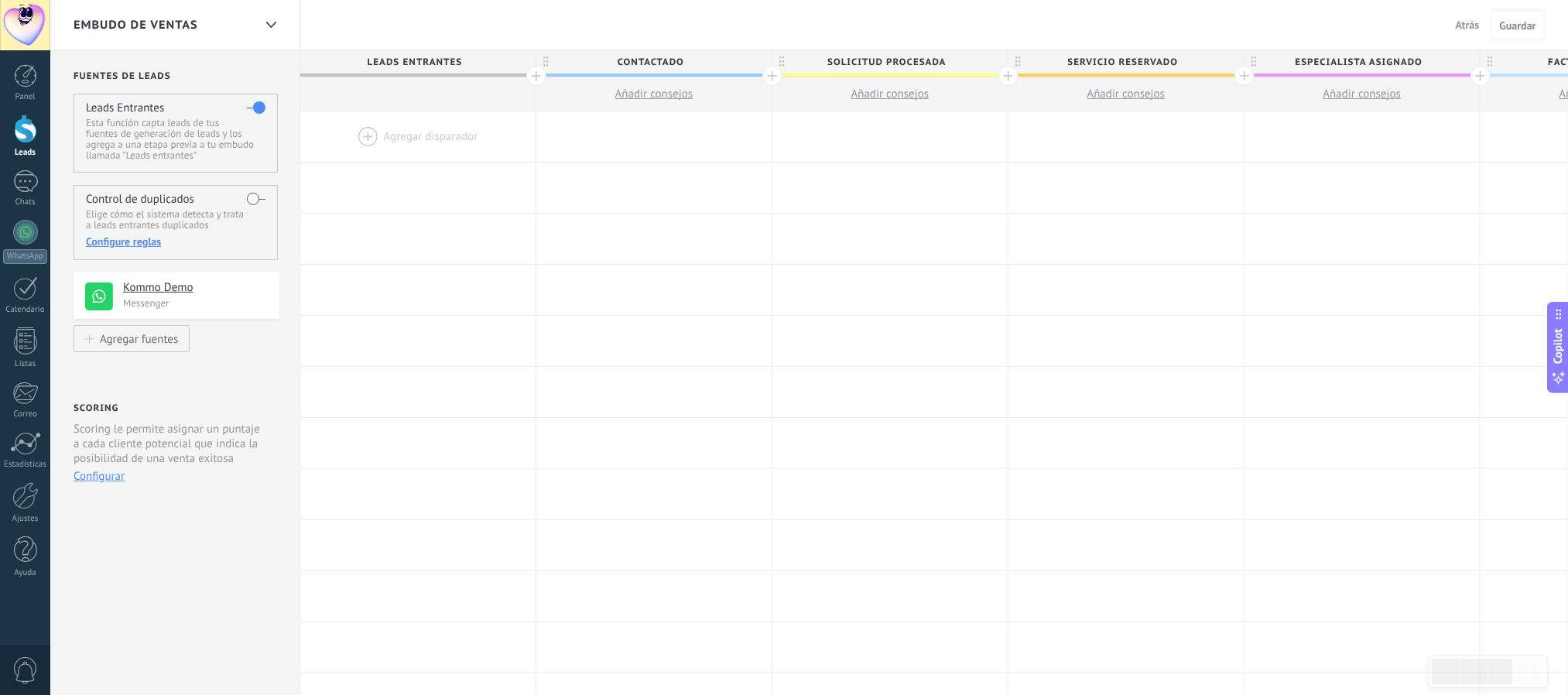
drag, startPoint x: 1043, startPoint y: 1, endPoint x: 1004, endPoint y: 34, distance: 51.1
click at [1004, 34] on div "Embudo de ventas Atrás Cancelar Guardar" at bounding box center [809, 25] width 1517 height 51
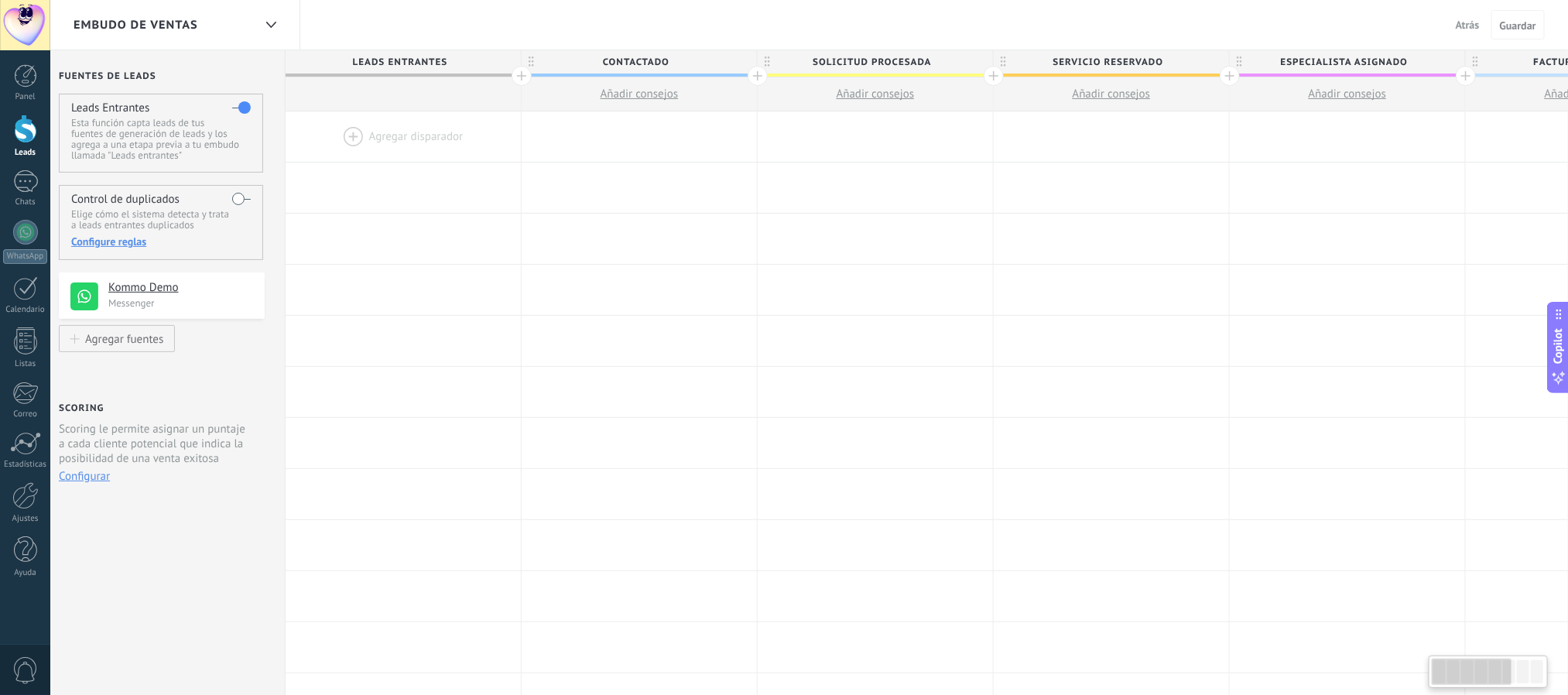
scroll to position [0, 7]
drag, startPoint x: 1502, startPoint y: 681, endPoint x: 1394, endPoint y: 679, distance: 108.0
click at [1057, 463] on body ".abccls-1,.abccls-2{fill-rule:evenodd}.abccls-2{fill:#fff} .abfcls-1{fill:none}…" at bounding box center [784, 347] width 1568 height 695
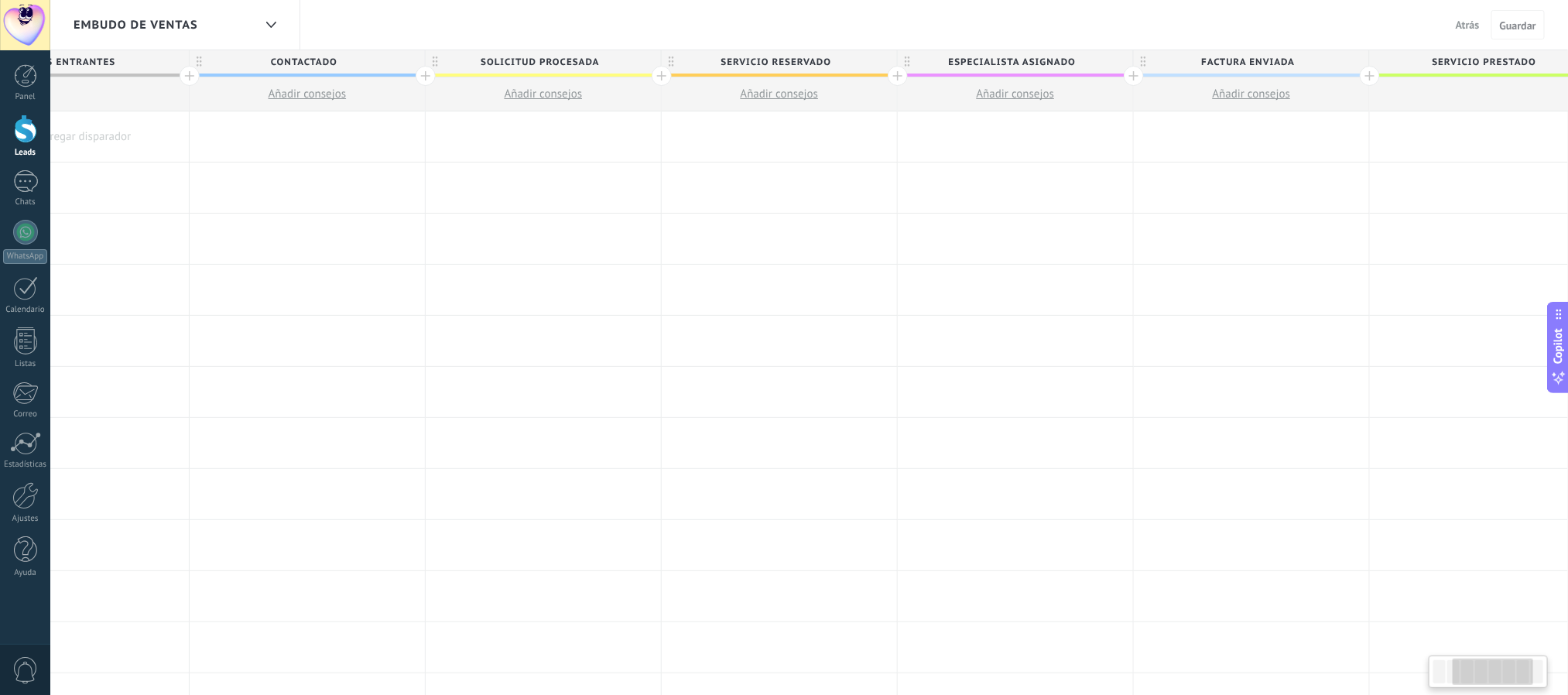
scroll to position [0, 623]
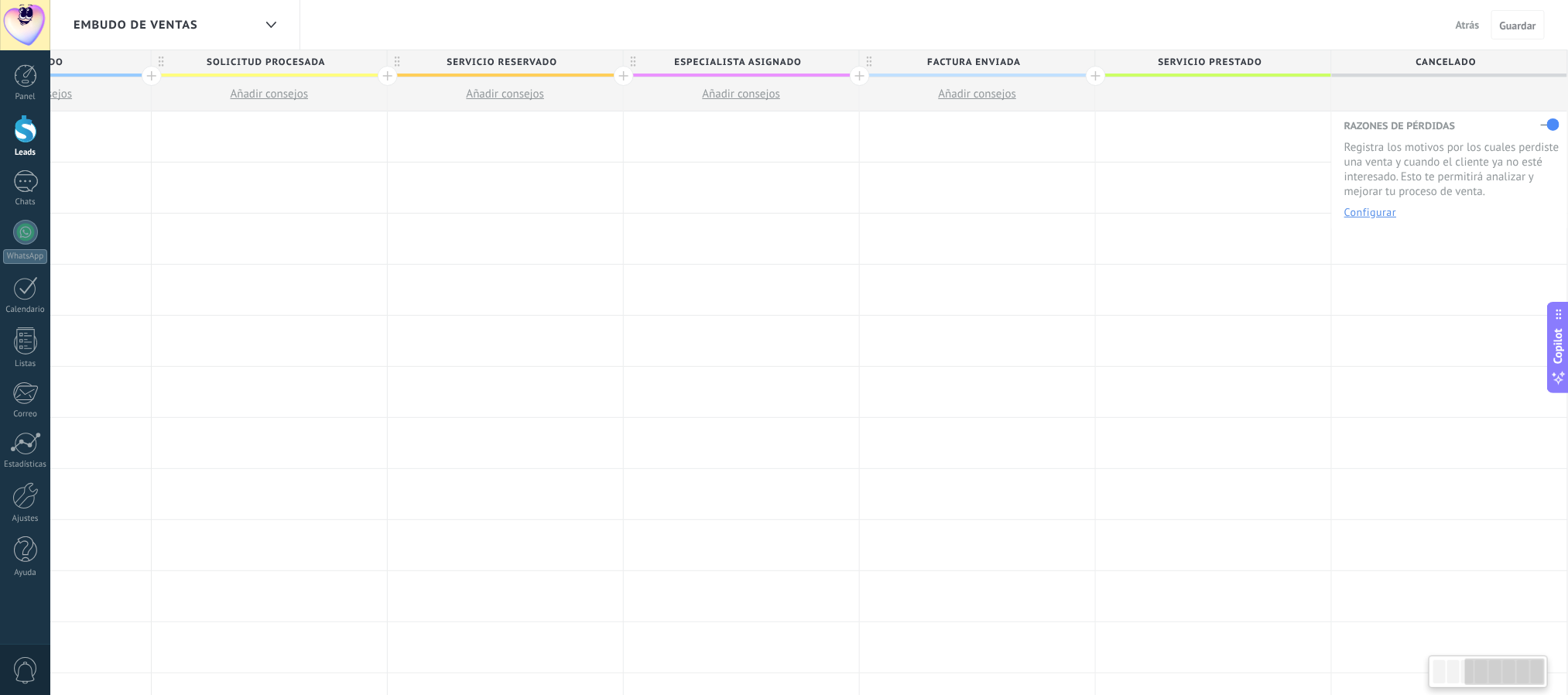
drag, startPoint x: 1459, startPoint y: 678, endPoint x: 1521, endPoint y: 678, distance: 62.0
click at [1057, 463] on div at bounding box center [1505, 672] width 81 height 27
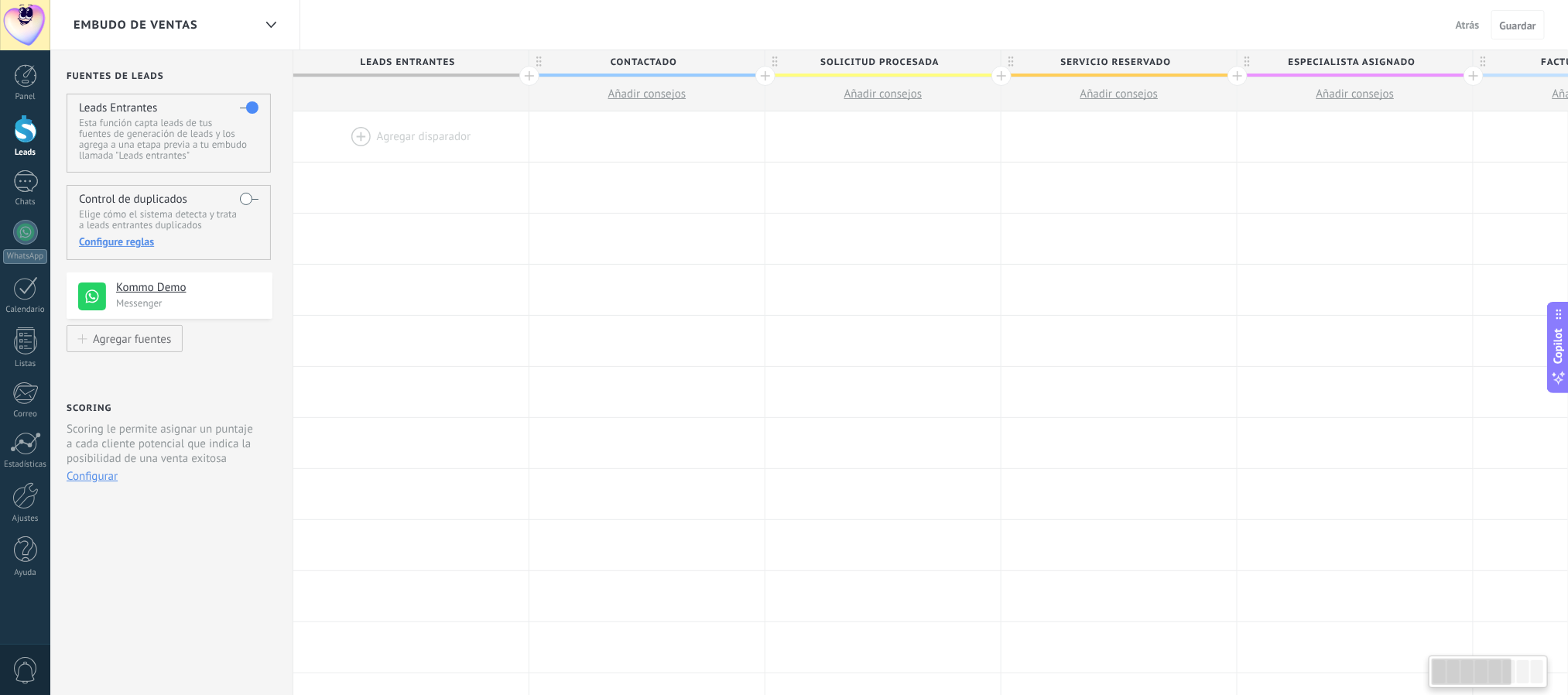
drag, startPoint x: 1521, startPoint y: 678, endPoint x: 1443, endPoint y: 682, distance: 78.1
click at [1057, 463] on div at bounding box center [1472, 672] width 81 height 27
click at [699, 60] on span "Contactado" at bounding box center [643, 62] width 227 height 24
type input "**********"
click at [954, 58] on span "Solicitud procesada" at bounding box center [879, 62] width 227 height 24
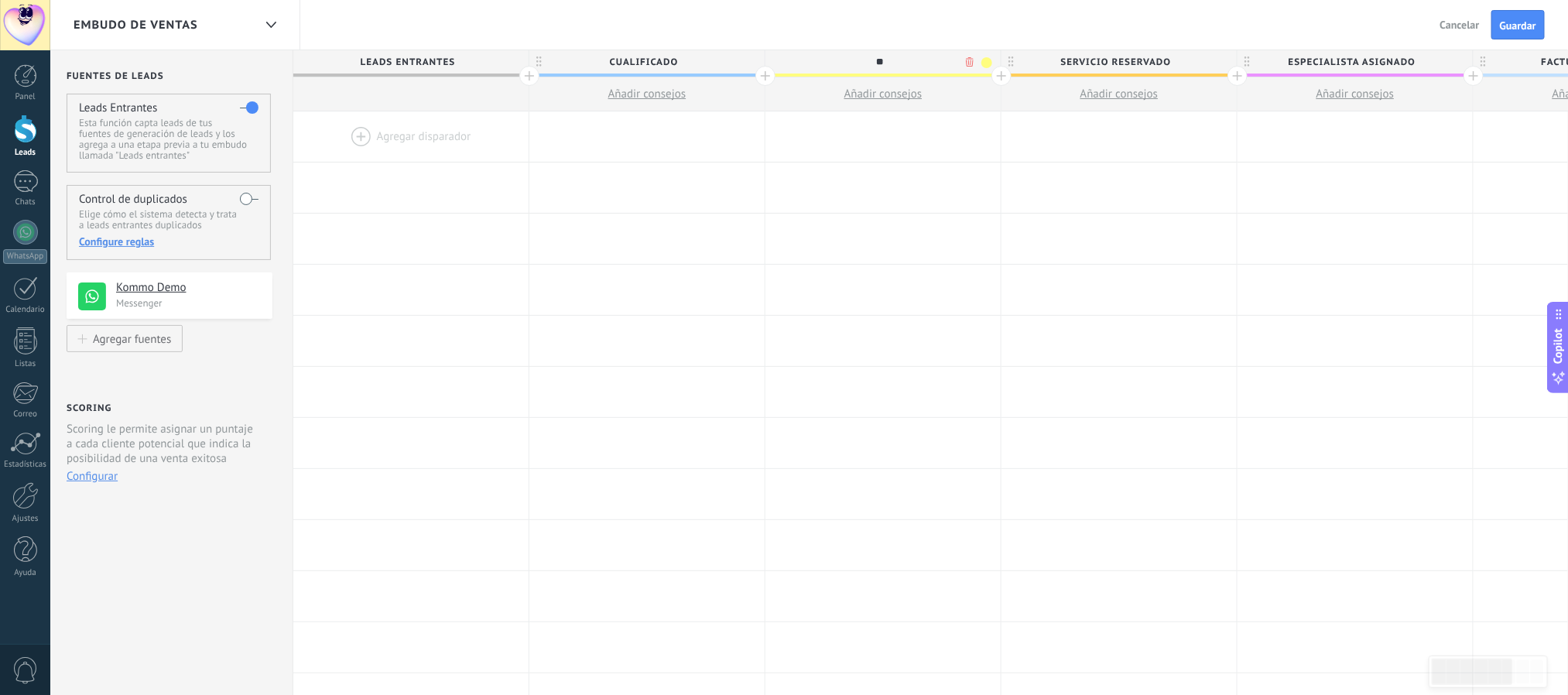
type input "*"
type input "**********"
click at [1057, 58] on span "Servicio reservado" at bounding box center [1115, 62] width 227 height 24
type input "*"
type input "**********"
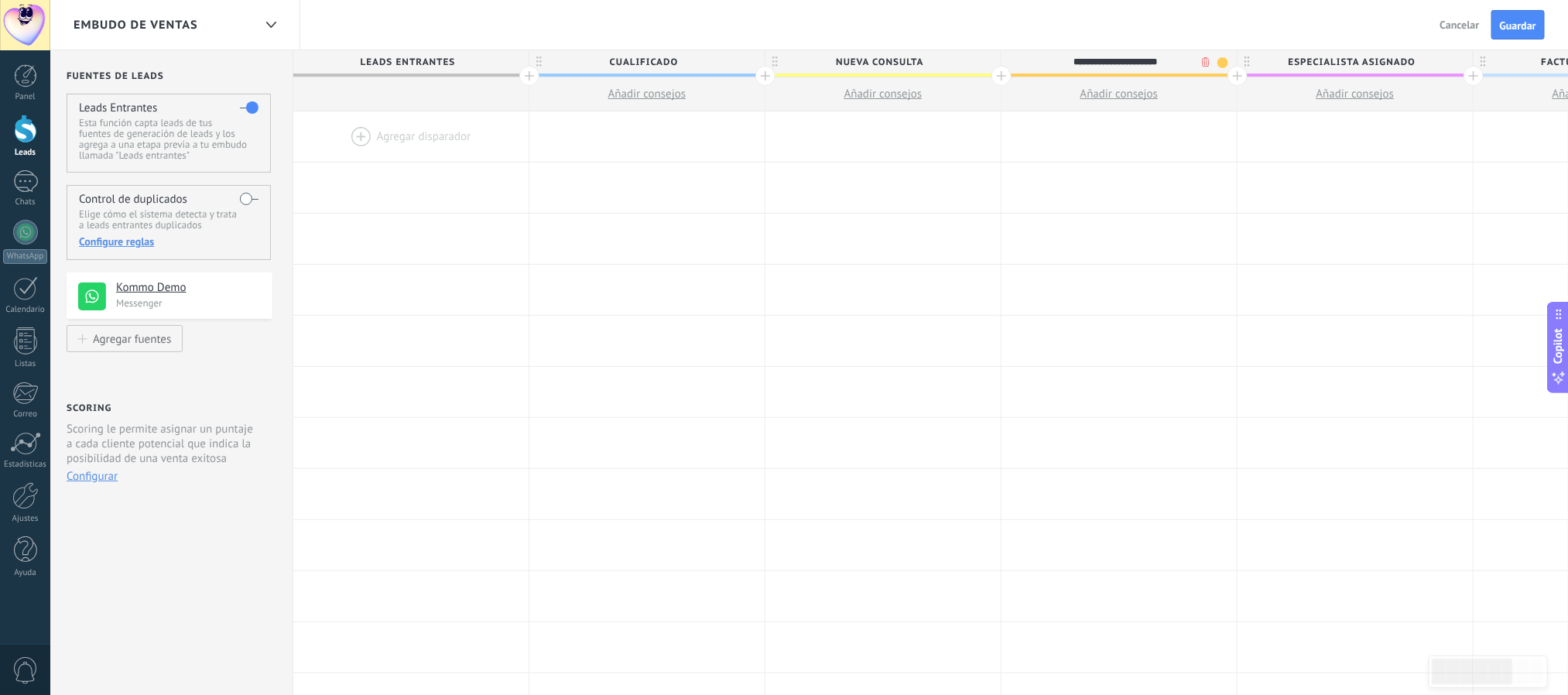
click at [1057, 34] on div "Embudo de ventas Atrás Cancelar Guardar" at bounding box center [809, 25] width 1517 height 51
click at [1057, 59] on span "Especialista asignado" at bounding box center [1351, 62] width 227 height 24
type input "**********"
click at [1057, 14] on div "Embudo de ventas Atrás Cancelar Guardar" at bounding box center [809, 25] width 1517 height 51
click at [1057, 28] on span "Guardar" at bounding box center [1517, 26] width 36 height 11
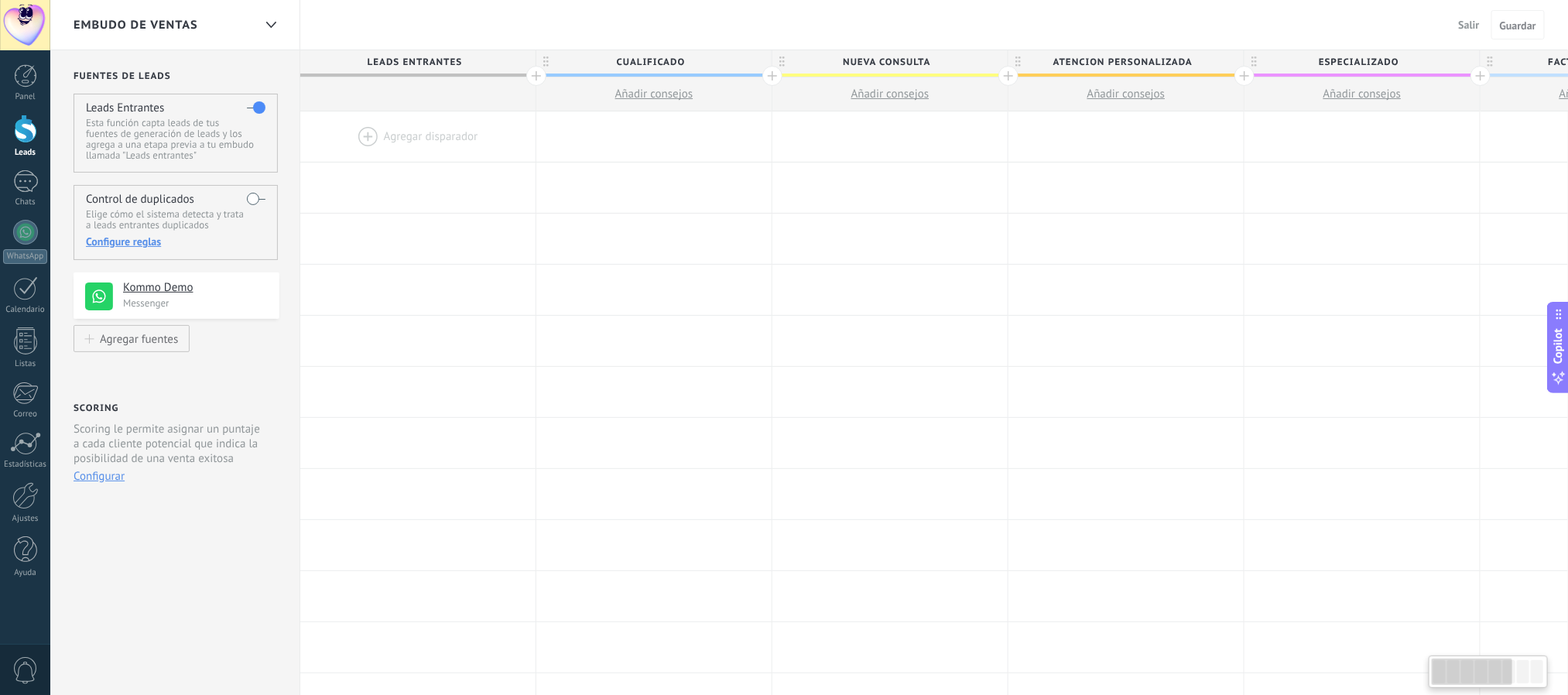
scroll to position [0, 7]
click at [1057, 54] on span "Especializado" at bounding box center [1351, 62] width 227 height 24
type input "**********"
click at [1057, 35] on div "Embudo de ventas Salir Cancelar Guardar" at bounding box center [809, 25] width 1517 height 51
click at [1057, 23] on span "Guardar" at bounding box center [1517, 26] width 36 height 11
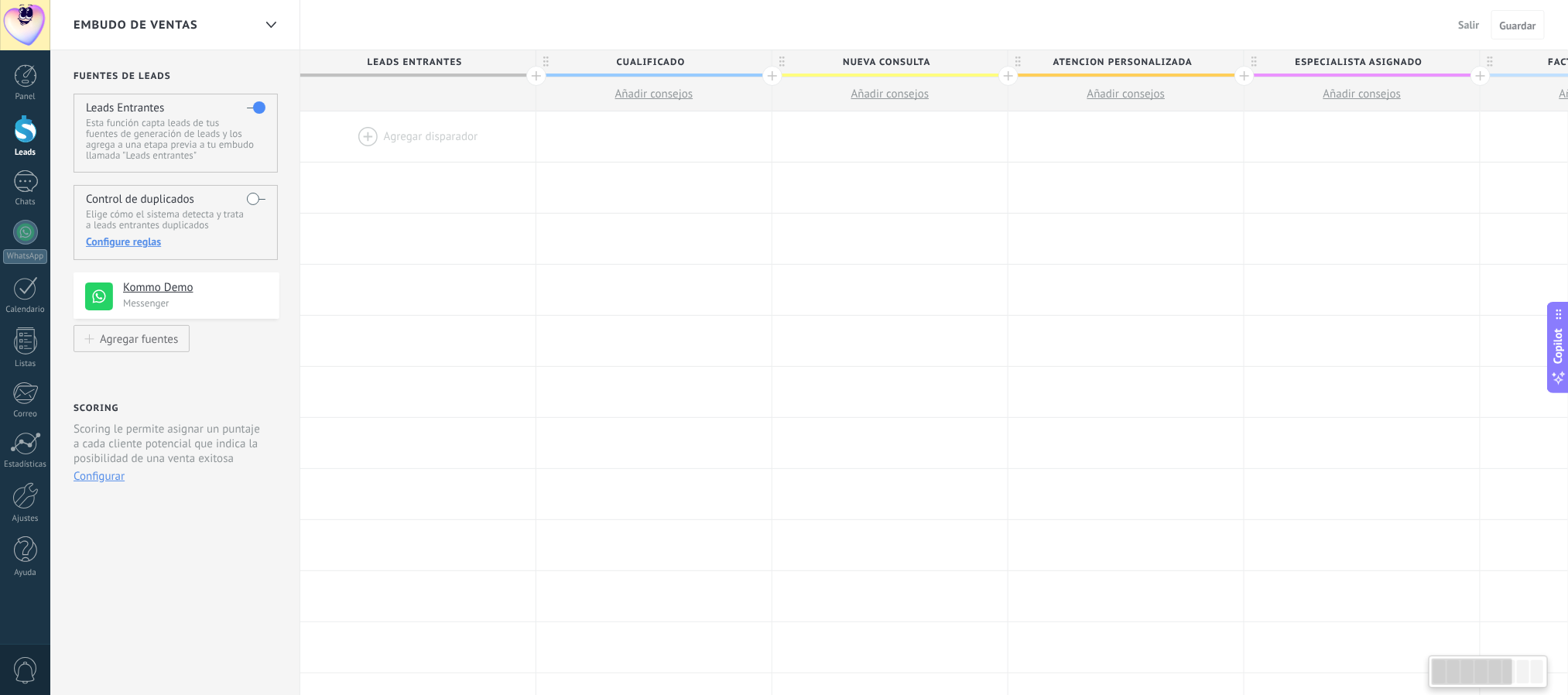
scroll to position [0, 7]
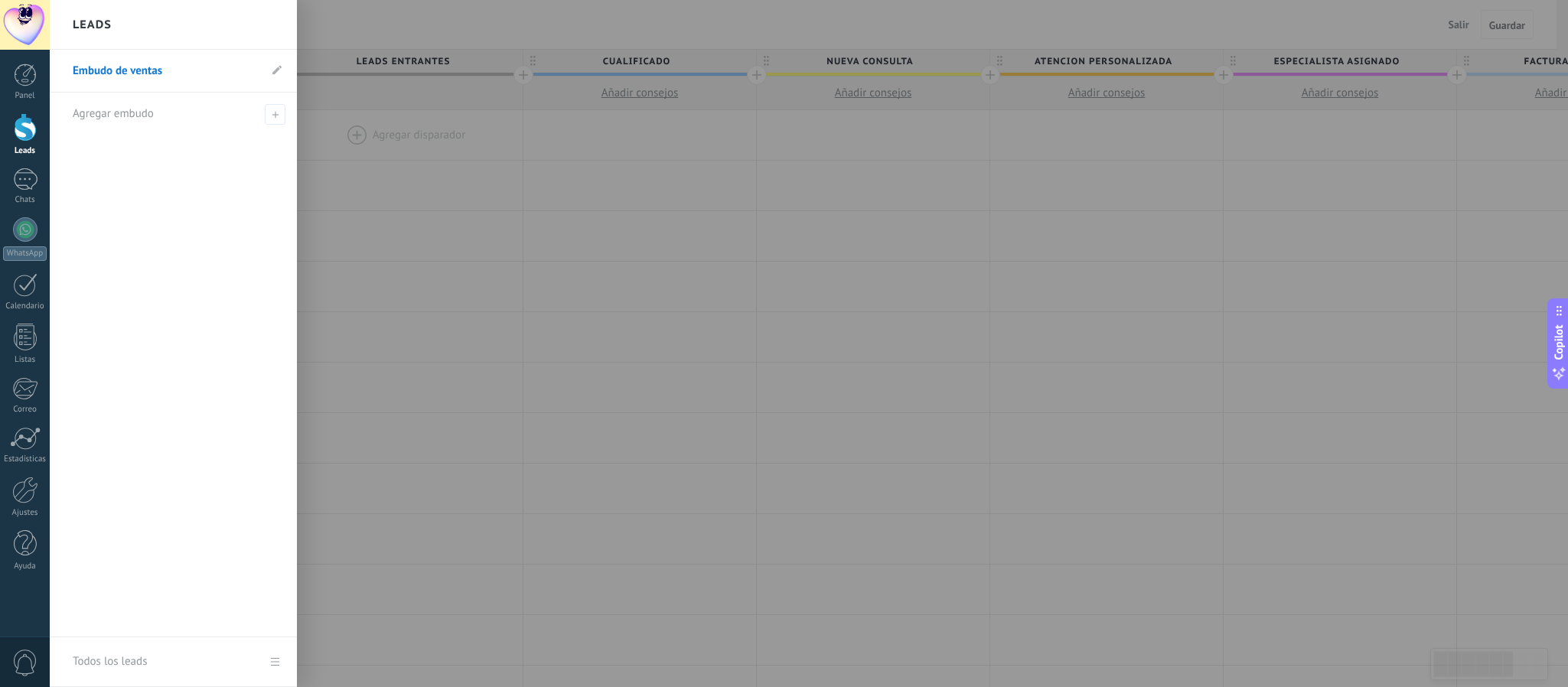
click at [24, 132] on div at bounding box center [25, 127] width 23 height 28
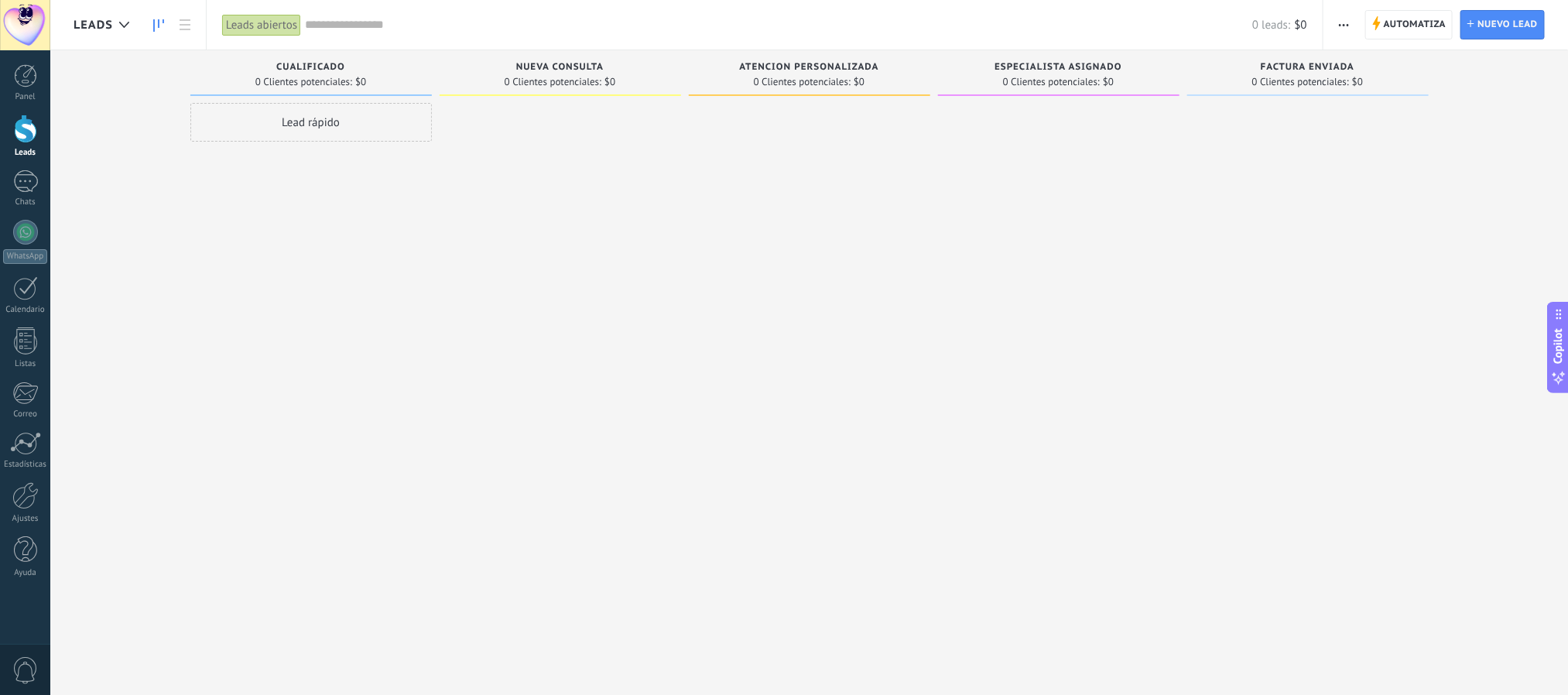
click at [24, 133] on div at bounding box center [26, 129] width 23 height 28
click at [1399, 12] on span "Automatiza" at bounding box center [1414, 24] width 63 height 28
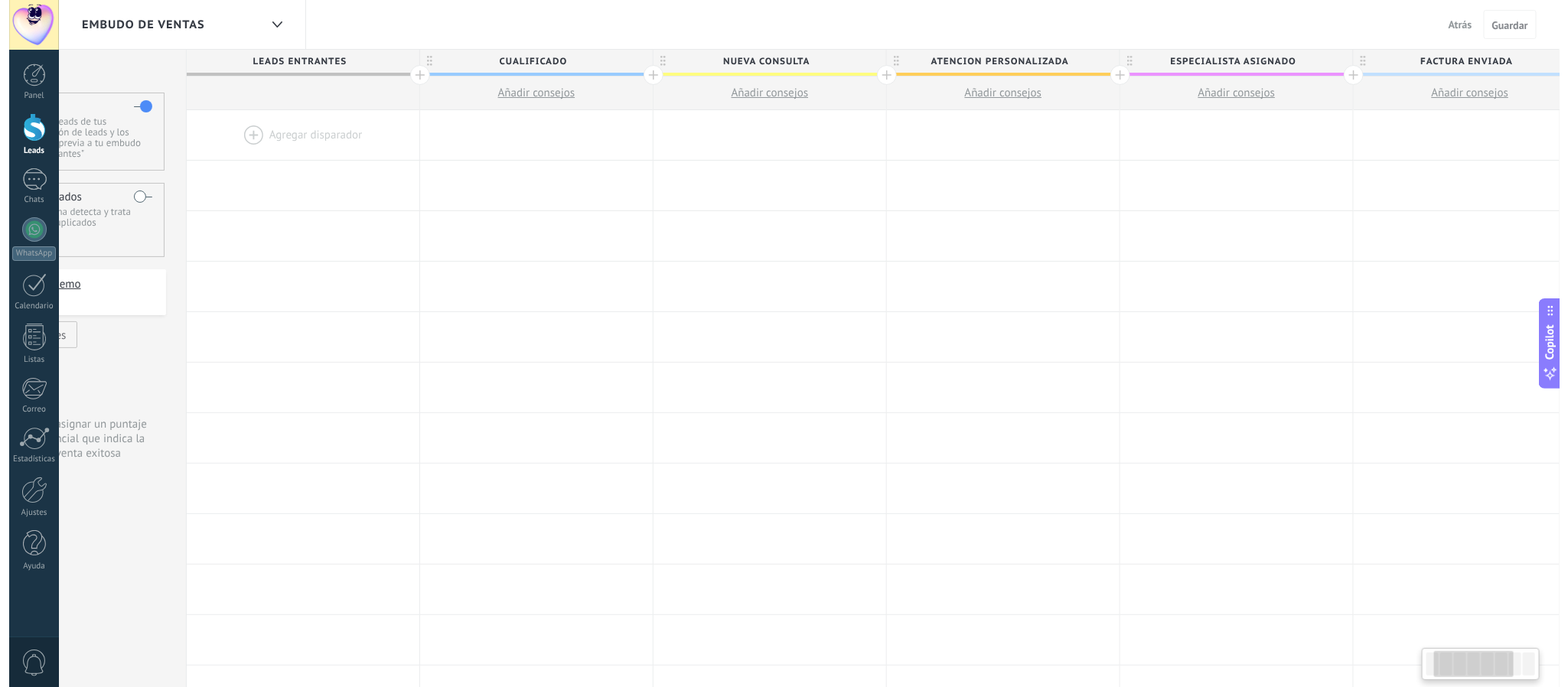
scroll to position [0, 7]
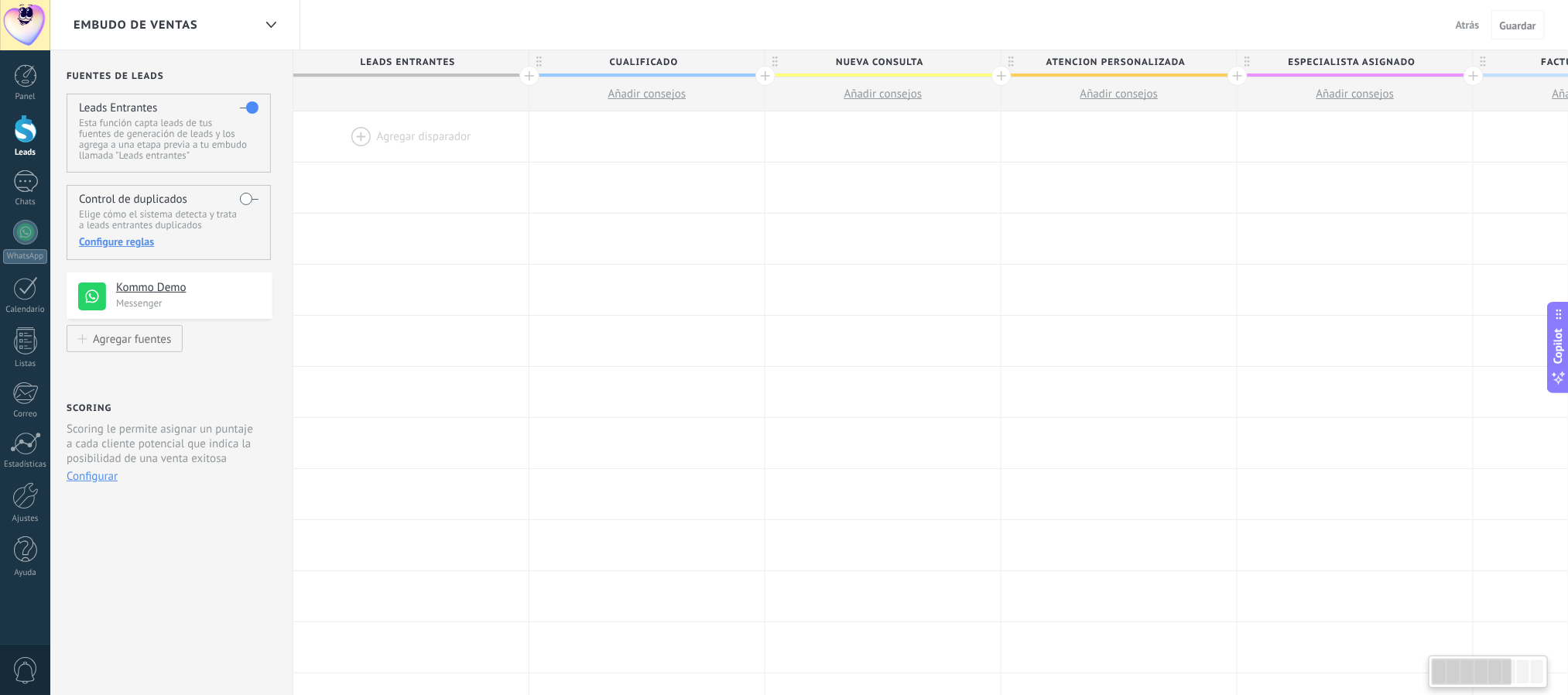
drag, startPoint x: 1485, startPoint y: 678, endPoint x: 1456, endPoint y: 667, distance: 31.0
click at [1456, 667] on div at bounding box center [1472, 672] width 81 height 27
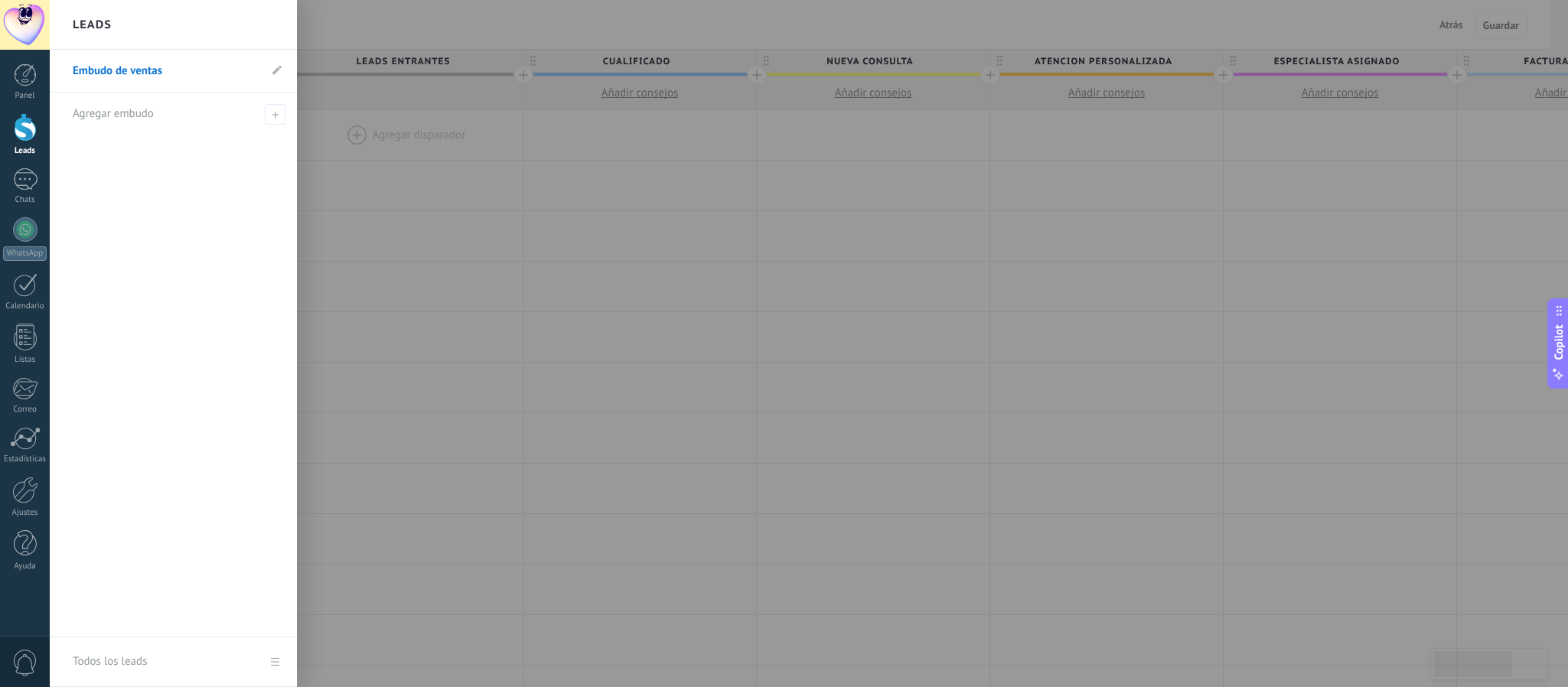
click at [386, 3] on div at bounding box center [834, 343] width 1568 height 687
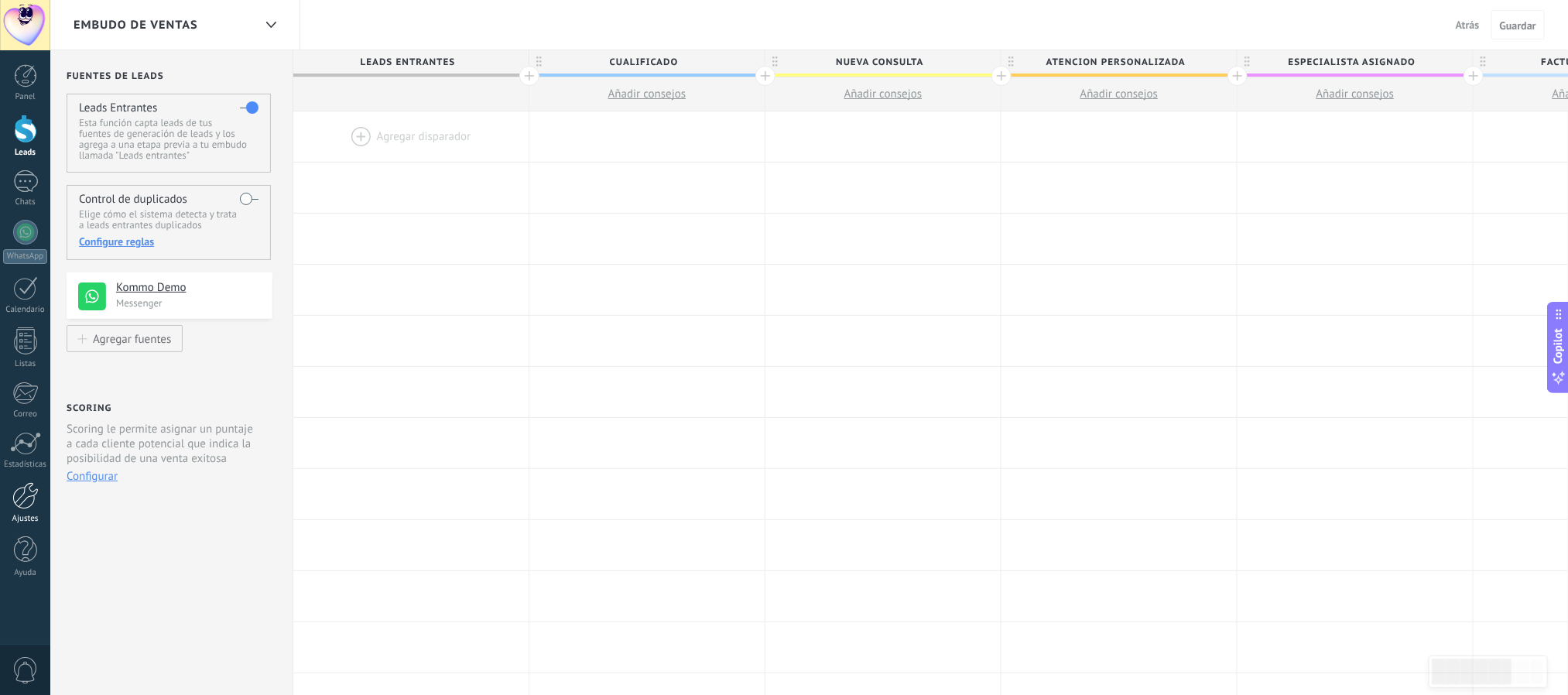
click at [17, 507] on div at bounding box center [26, 495] width 27 height 28
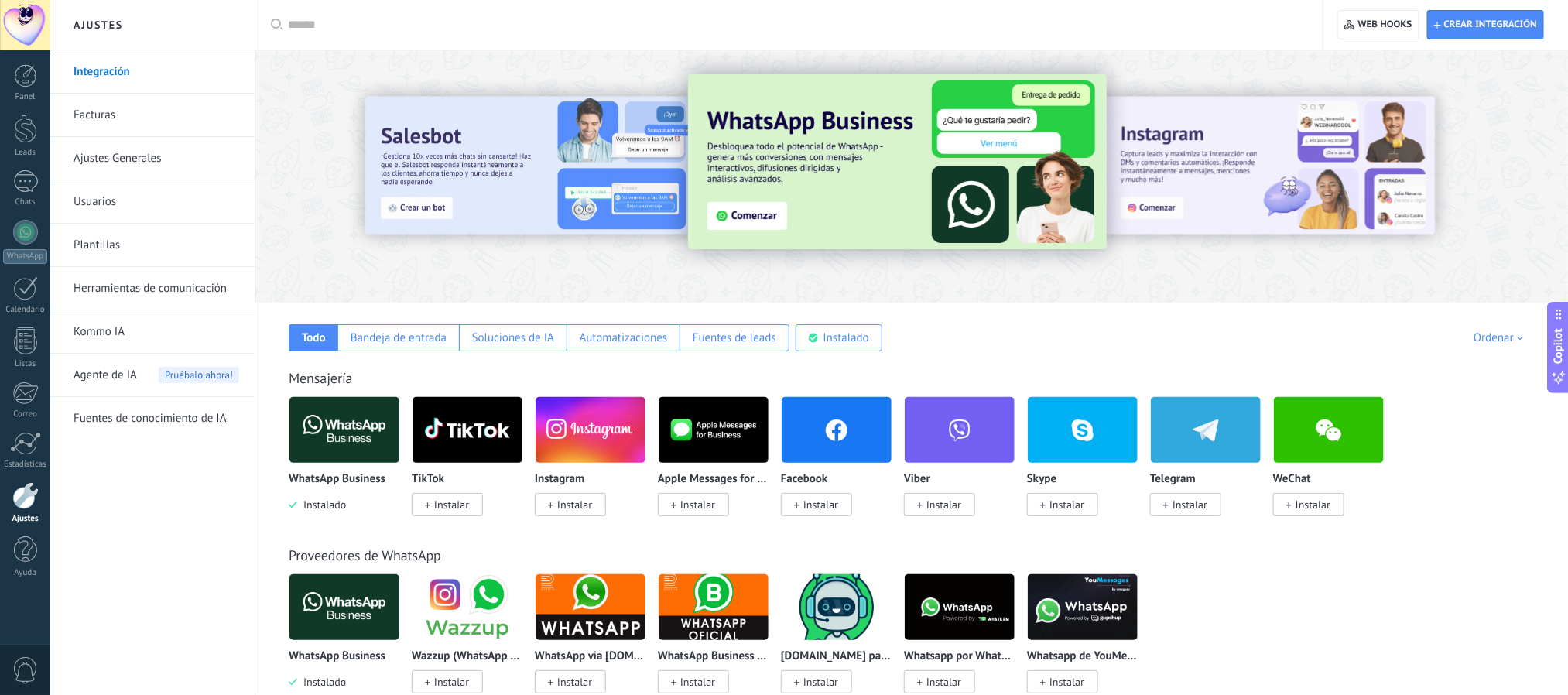
click at [1201, 437] on img at bounding box center [1206, 430] width 110 height 75
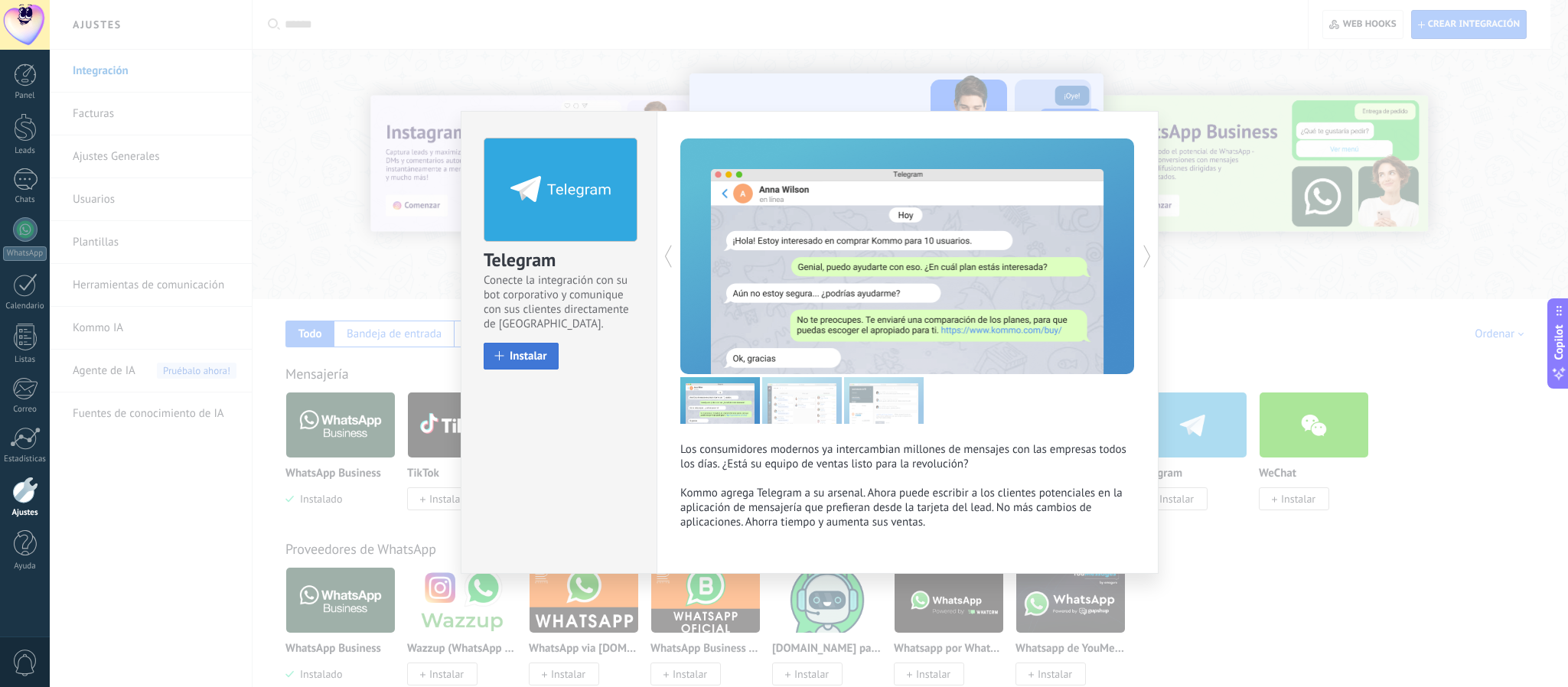
click at [526, 354] on span "Instalar" at bounding box center [528, 355] width 38 height 11
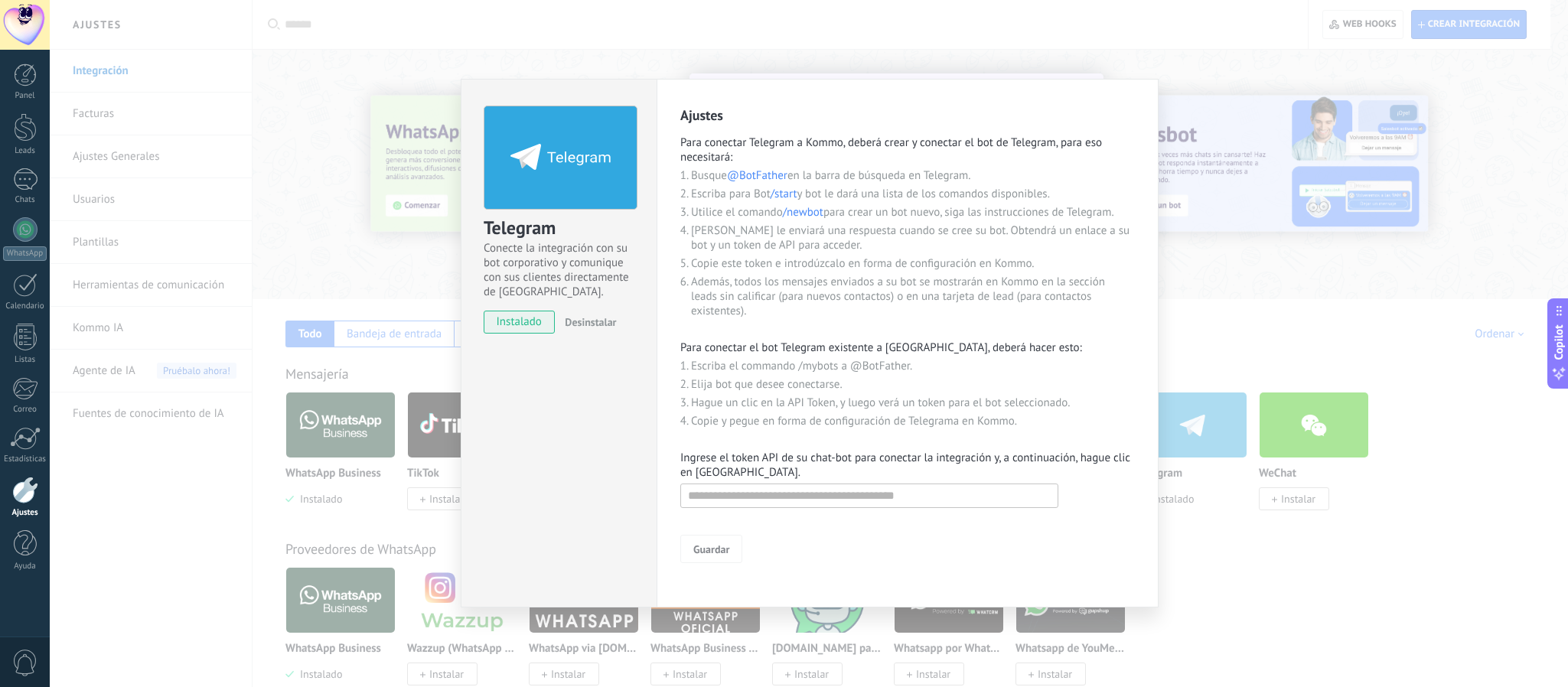
click at [515, 321] on span "instalado" at bounding box center [519, 322] width 69 height 23
click at [572, 384] on div "Telegram Conecte la integración con su bot corporativo y comunique con sus clie…" at bounding box center [558, 344] width 196 height 530
click at [598, 154] on icon at bounding box center [561, 157] width 100 height 26
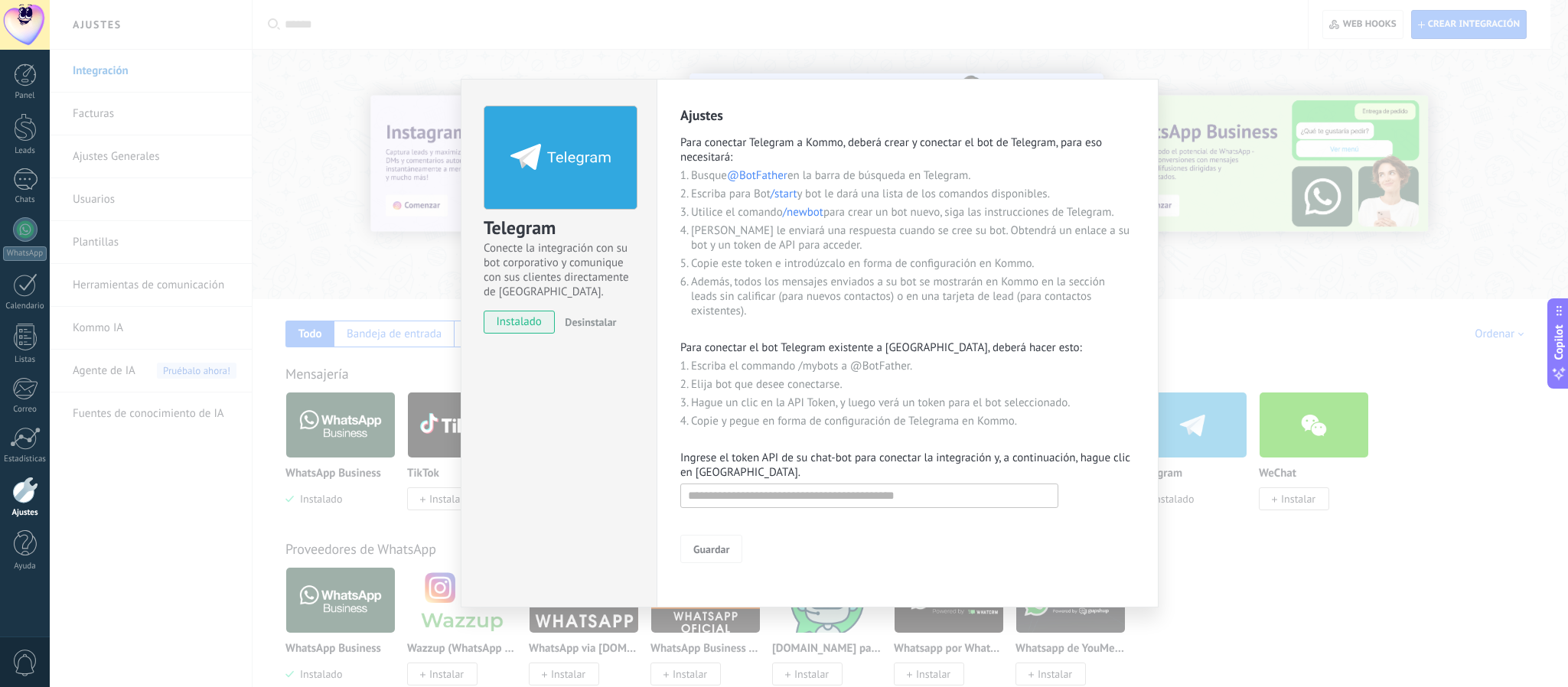
click at [1367, 552] on div "Telegram Conecte la integración con su bot corporativo y comunique con sus clie…" at bounding box center [809, 343] width 1518 height 687
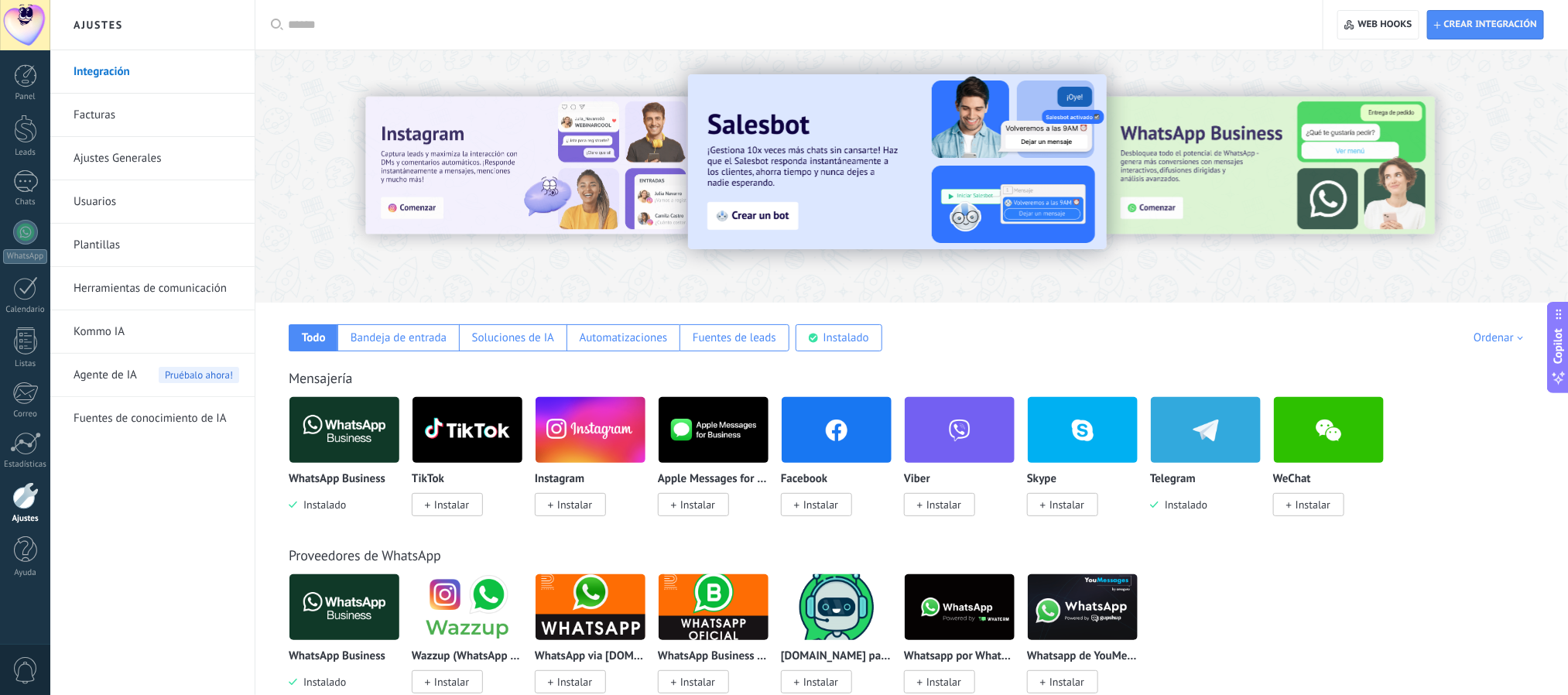
click at [1190, 444] on img at bounding box center [1206, 430] width 110 height 75
